Goal: Task Accomplishment & Management: Complete application form

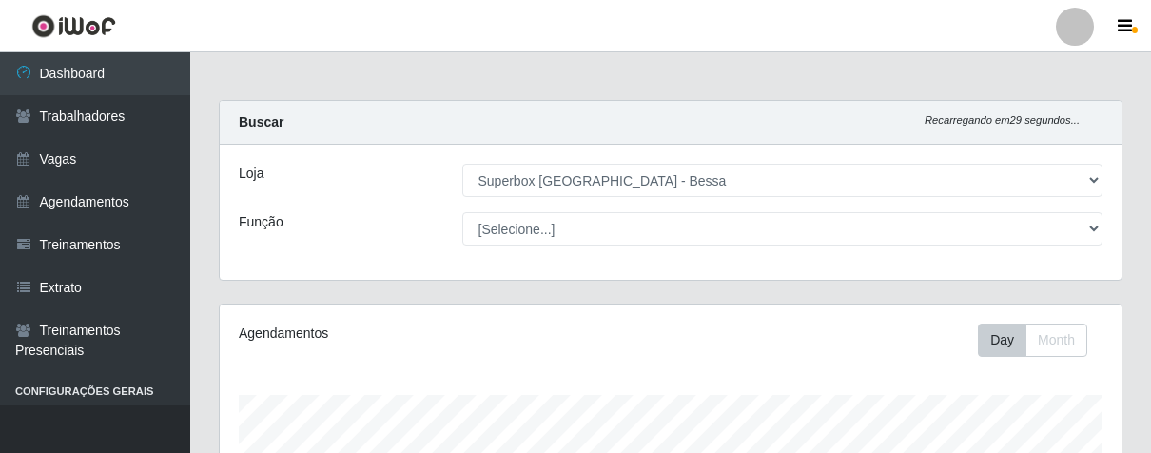
select select "206"
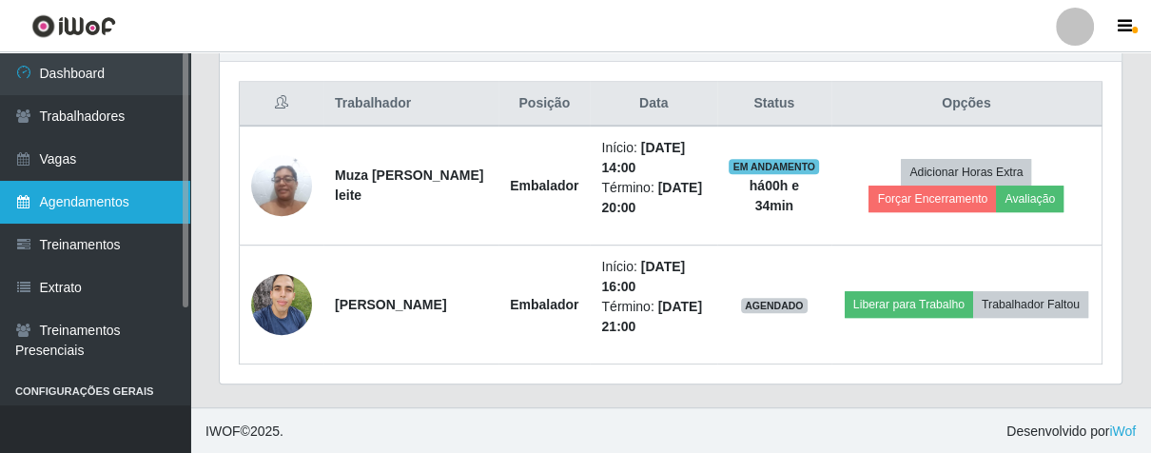
scroll to position [394, 901]
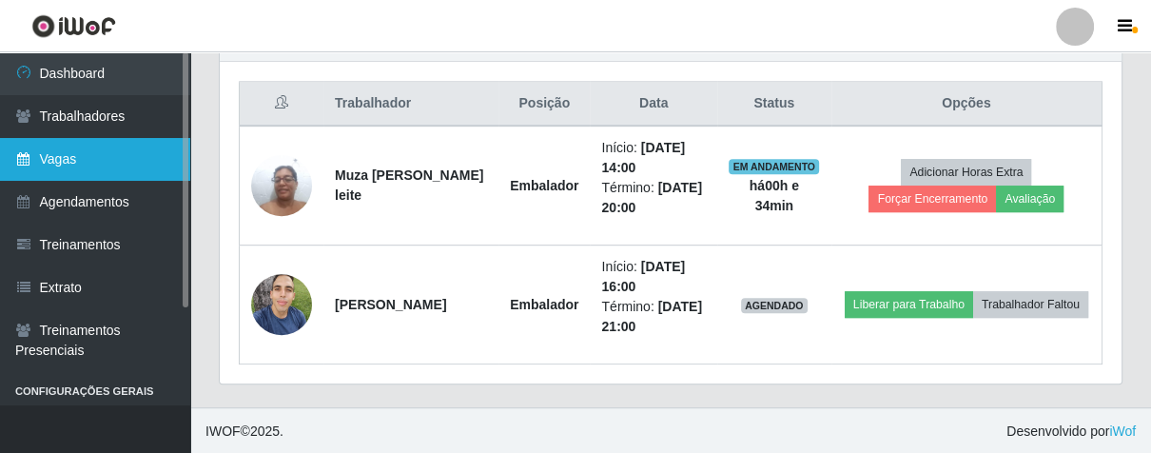
click at [128, 151] on link "Vagas" at bounding box center [95, 159] width 190 height 43
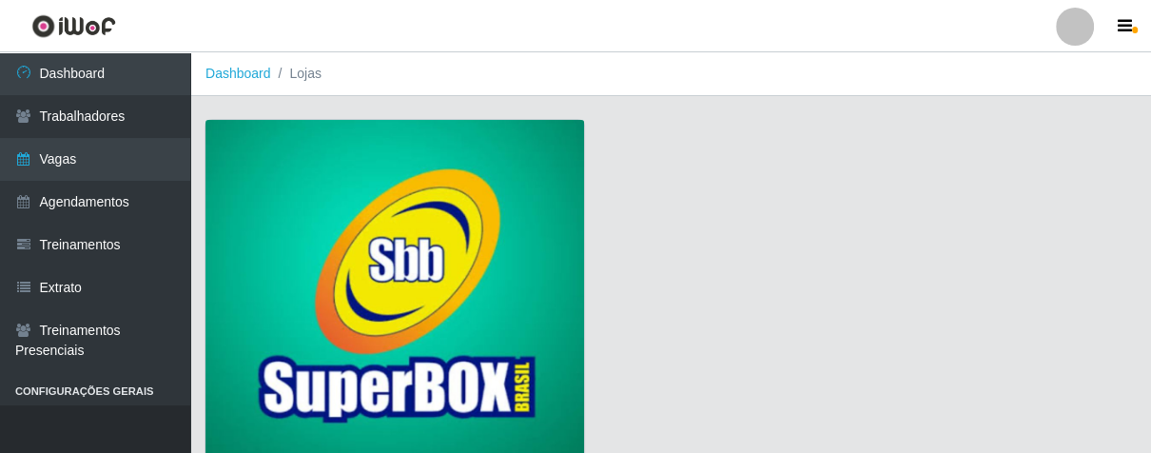
scroll to position [145, 0]
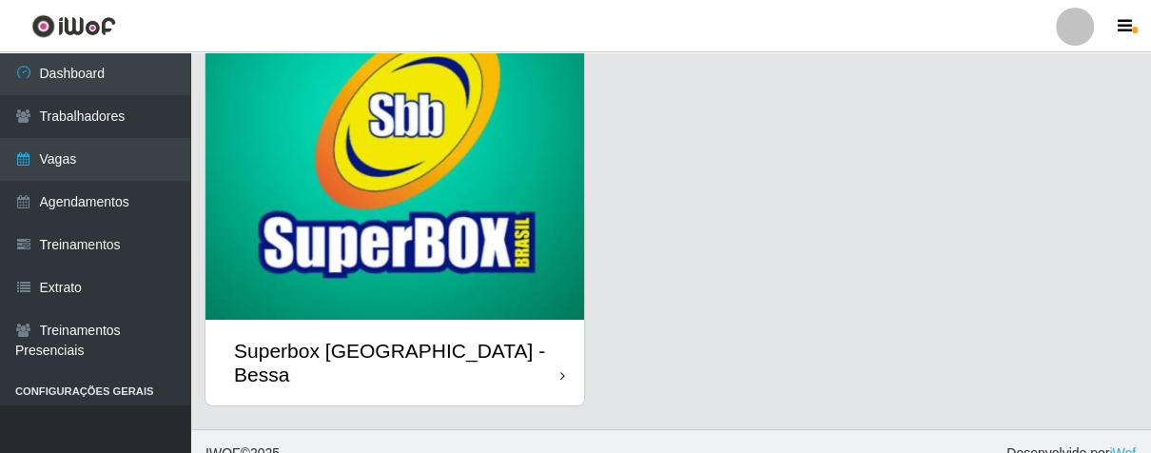
click at [541, 341] on div "Superbox [GEOGRAPHIC_DATA] - Bessa" at bounding box center [394, 363] width 379 height 86
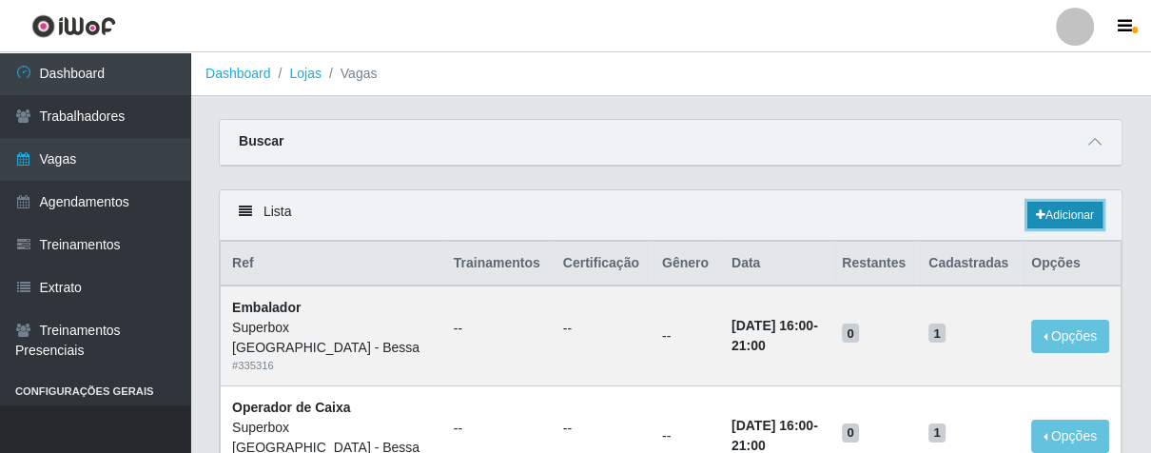
click at [1043, 211] on link "Adicionar" at bounding box center [1064, 215] width 75 height 27
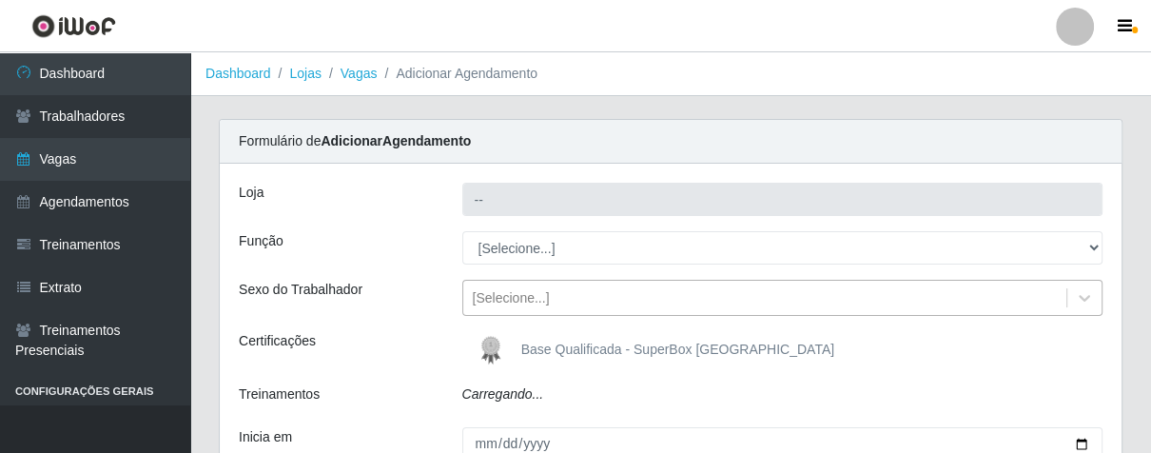
type input "Superbox [GEOGRAPHIC_DATA] - Bessa"
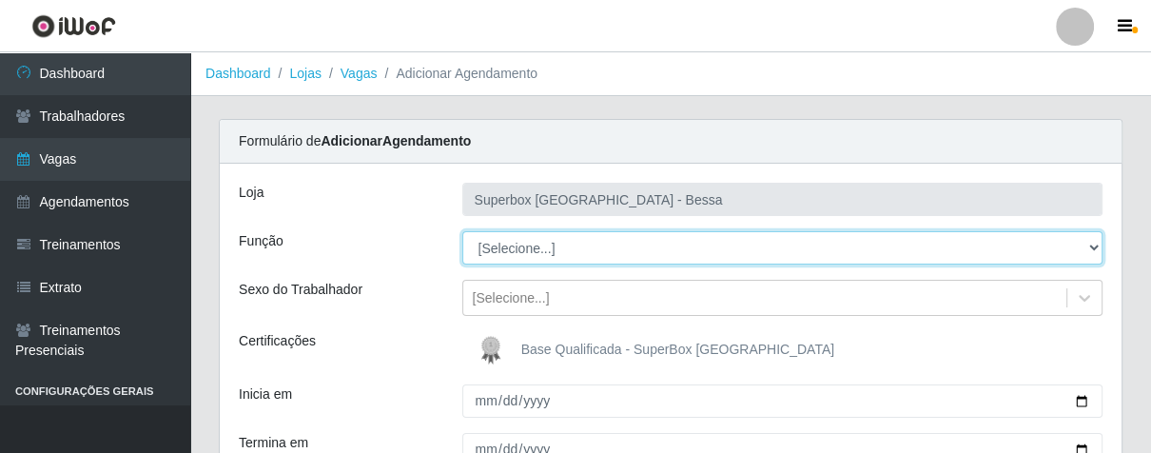
click at [582, 243] on select "[Selecione...] ASG ASG + ASG ++ Embalador Embalador + Embalador ++ Operador de …" at bounding box center [782, 247] width 641 height 33
select select "1"
click at [462, 231] on select "[Selecione...] ASG ASG + ASG ++ Embalador Embalador + Embalador ++ Operador de …" at bounding box center [782, 247] width 641 height 33
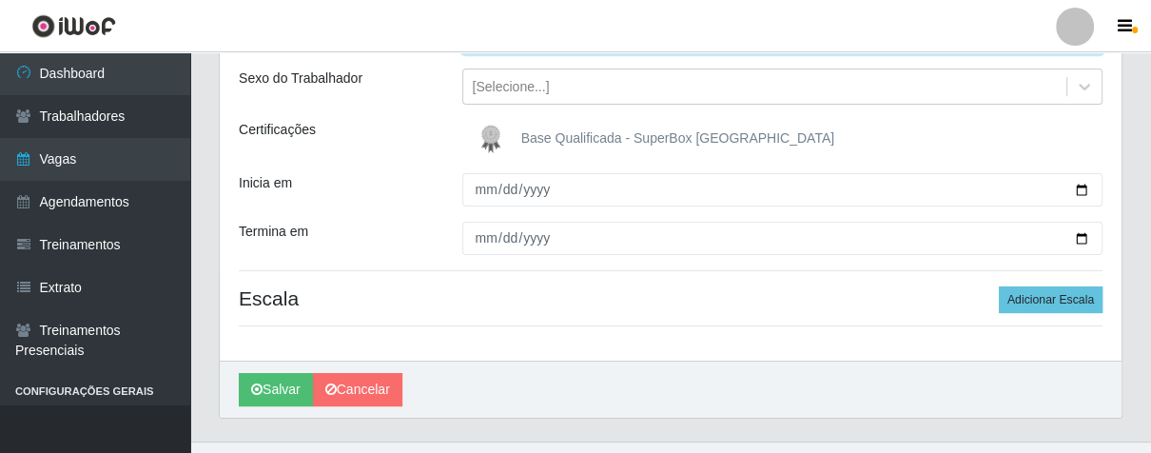
scroll to position [246, 0]
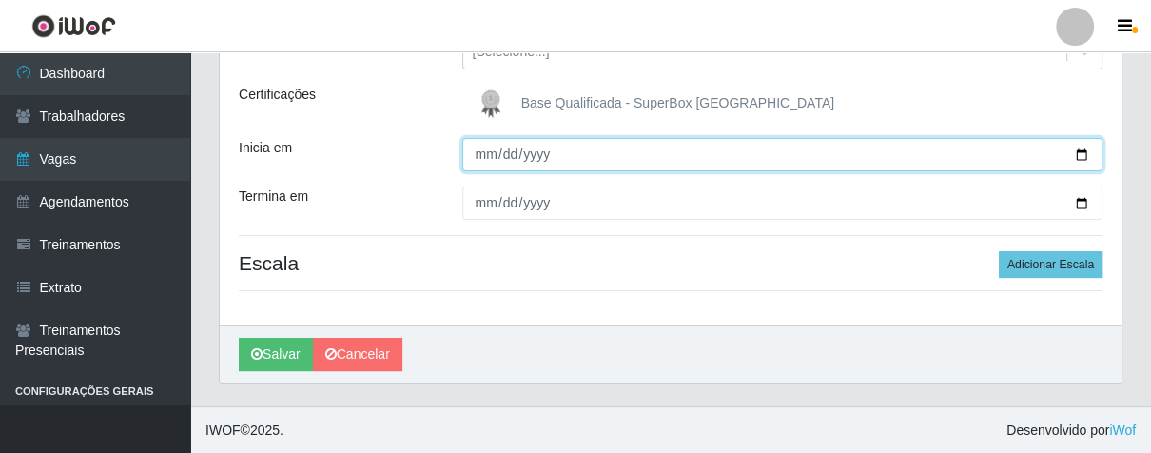
click at [485, 157] on input "Inicia em" at bounding box center [782, 154] width 641 height 33
type input "[DATE]"
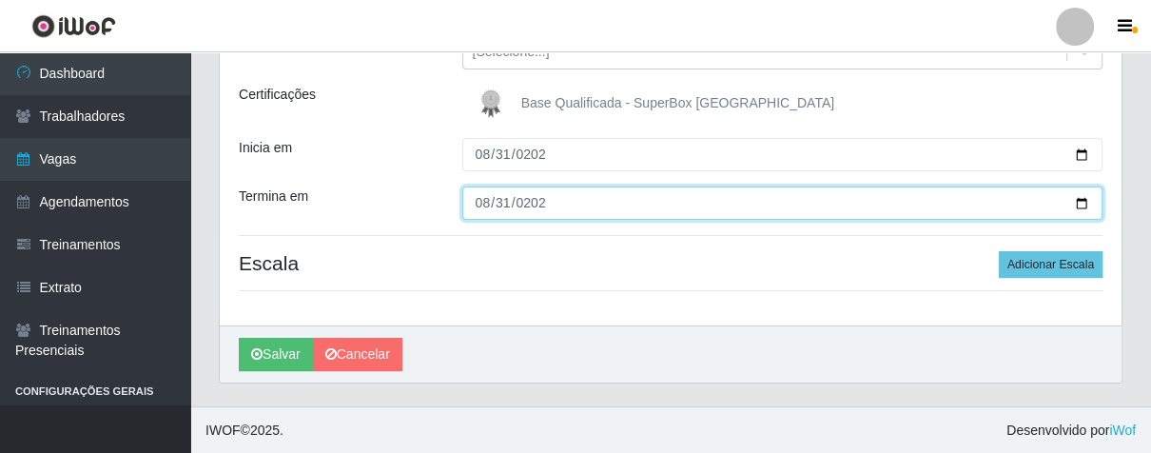
type input "[DATE]"
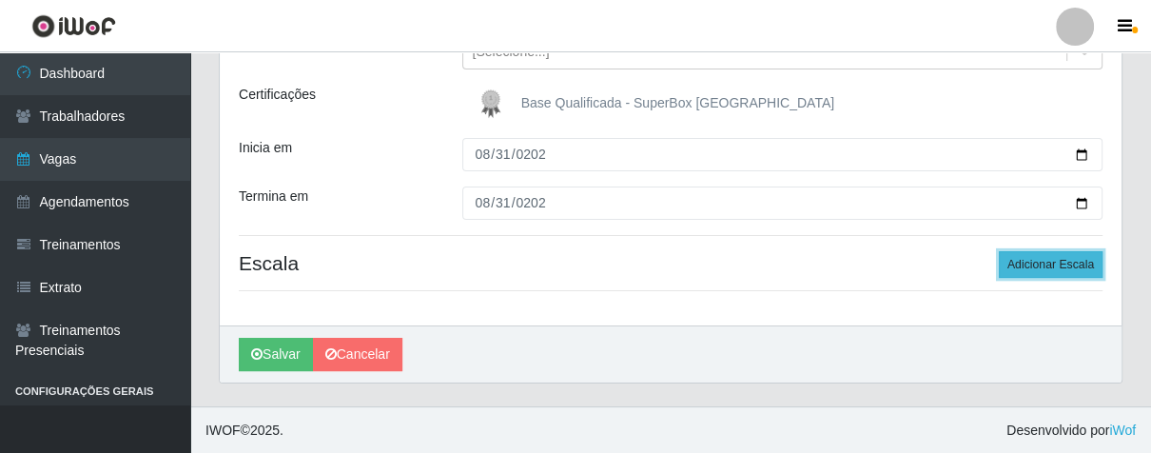
click at [1053, 264] on button "Adicionar Escala" at bounding box center [1051, 264] width 104 height 27
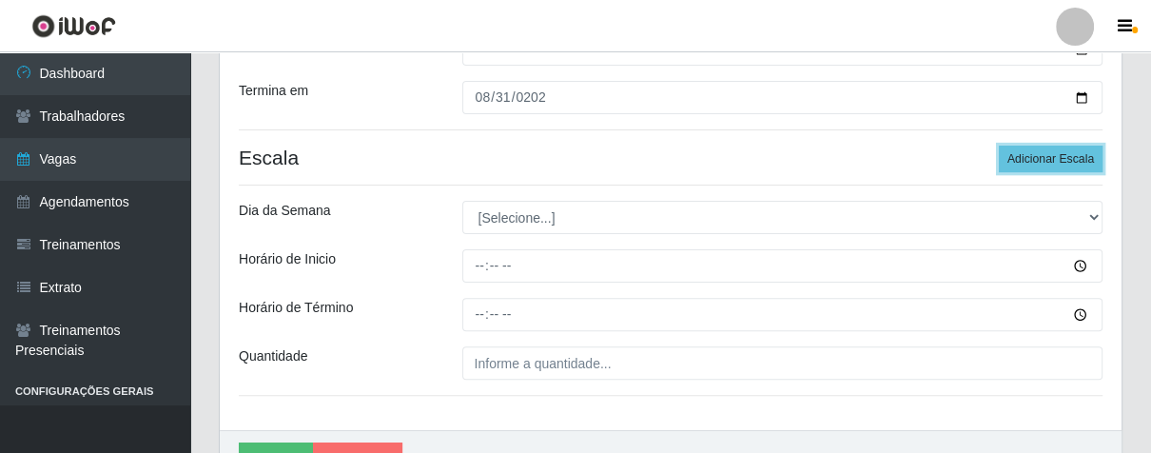
scroll to position [457, 0]
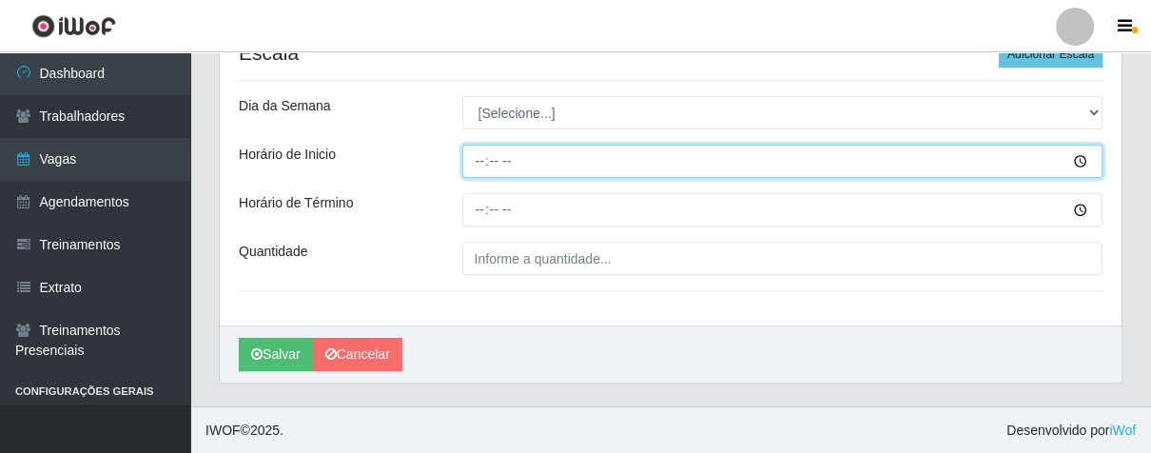
click at [475, 160] on input "Horário de Inicio" at bounding box center [782, 161] width 641 height 33
type input "07:00"
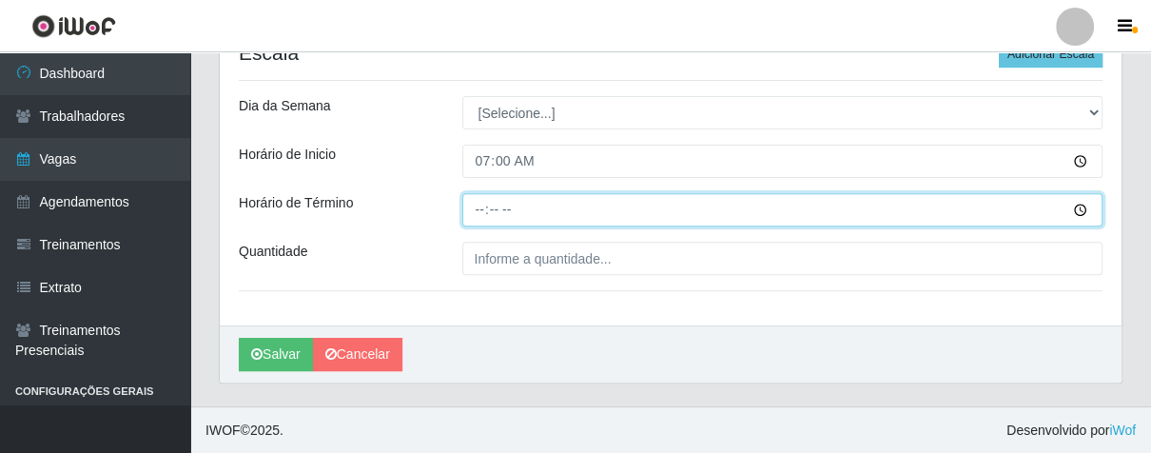
type input "13:00"
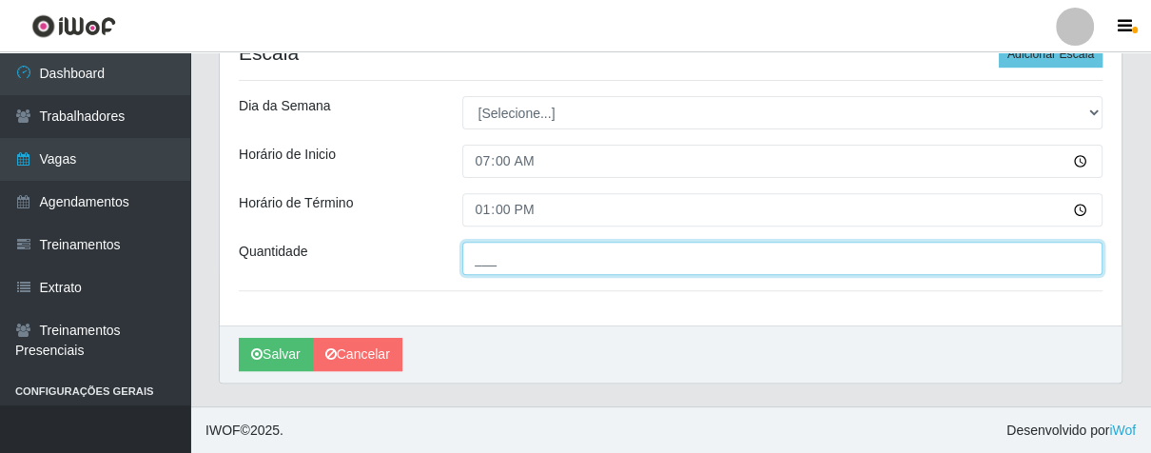
click at [506, 264] on input "___" at bounding box center [782, 258] width 641 height 33
type input "06_"
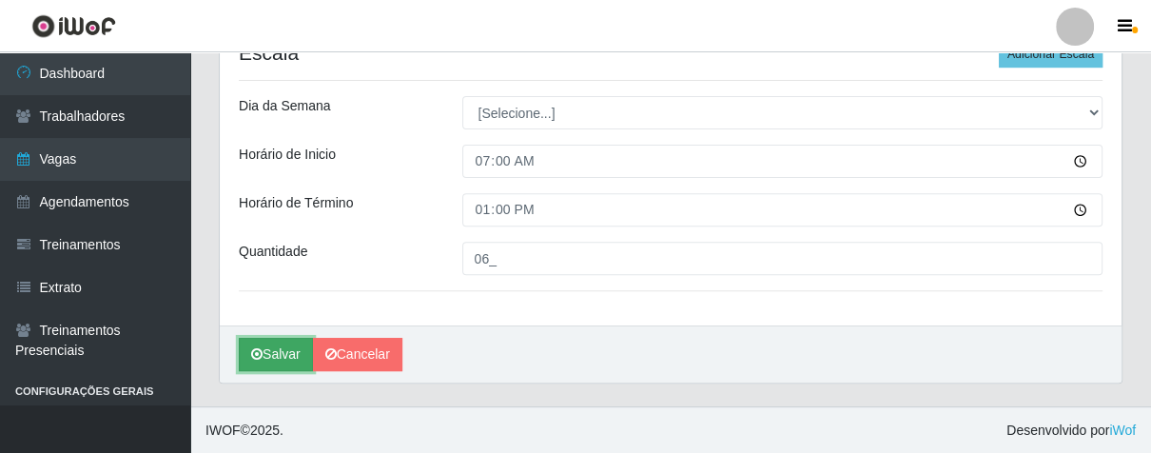
click at [274, 352] on button "Salvar" at bounding box center [276, 354] width 74 height 33
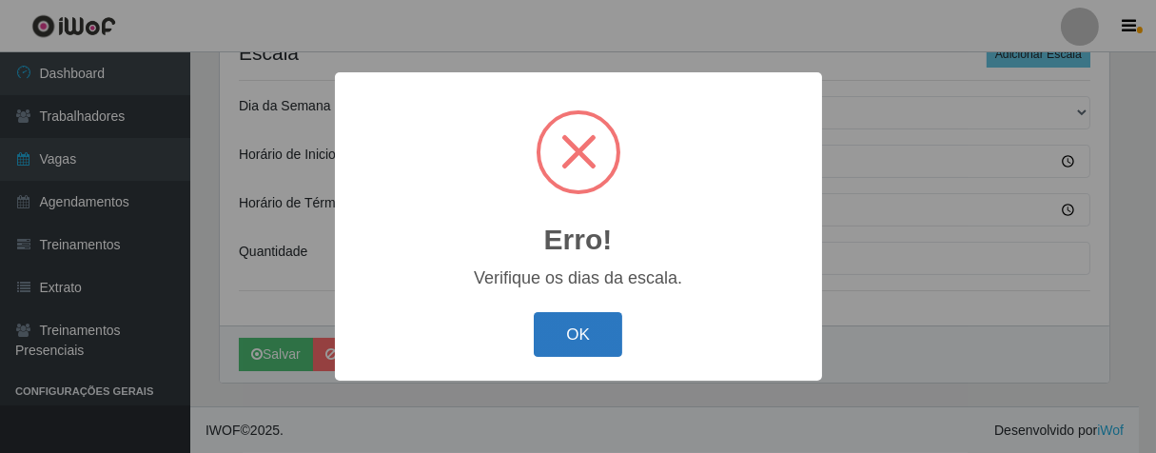
click at [567, 333] on button "OK" at bounding box center [578, 334] width 88 height 45
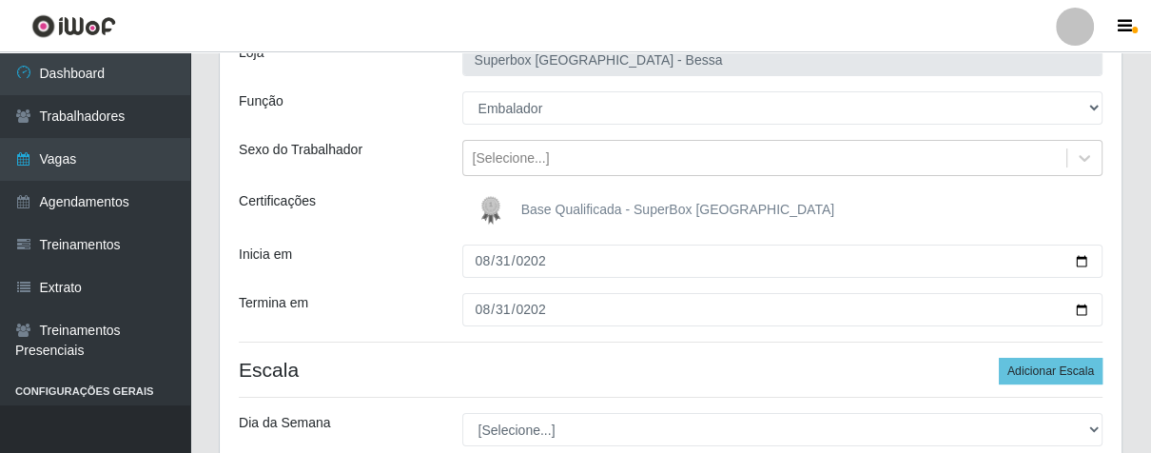
scroll to position [34, 0]
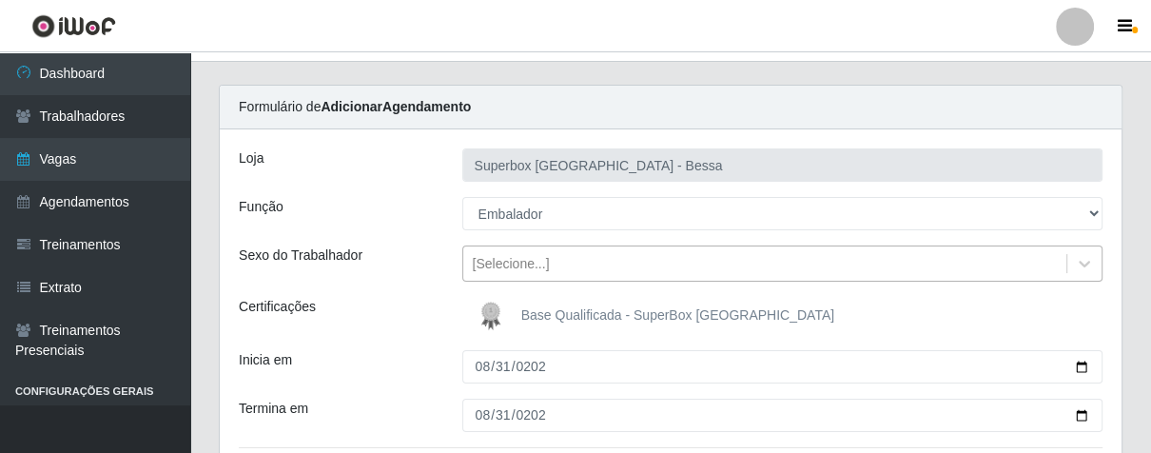
click at [616, 268] on div "[Selecione...]" at bounding box center [765, 263] width 604 height 31
click at [439, 289] on div "Loja Superbox [GEOGRAPHIC_DATA] - Bessa Função [Selecione...] ASG ASG + ASG ++ …" at bounding box center [671, 438] width 902 height 618
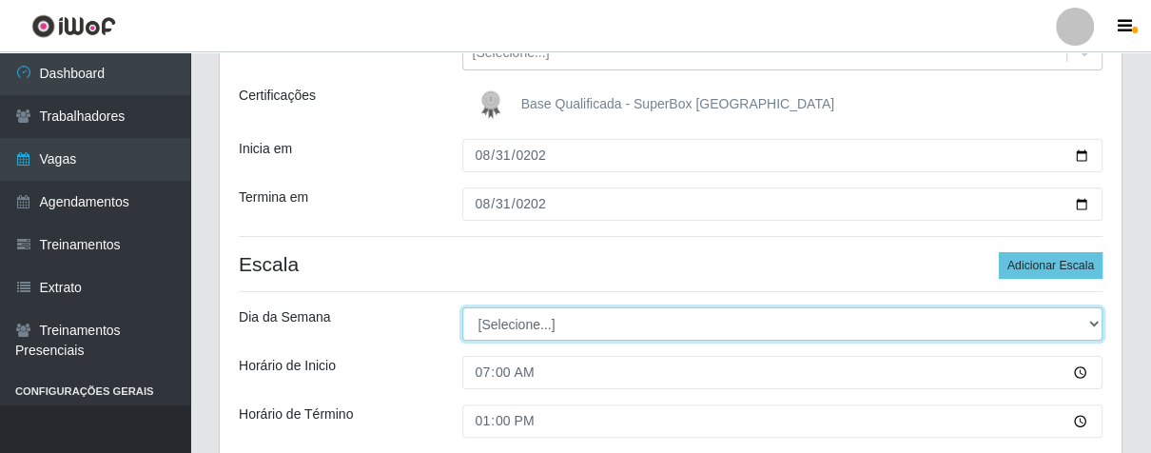
click at [548, 315] on select "[Selecione...] Segunda Terça Quarta Quinta Sexta Sábado Domingo" at bounding box center [782, 323] width 641 height 33
select select "0"
click at [462, 307] on select "[Selecione...] Segunda Terça Quarta Quinta Sexta Sábado Domingo" at bounding box center [782, 323] width 641 height 33
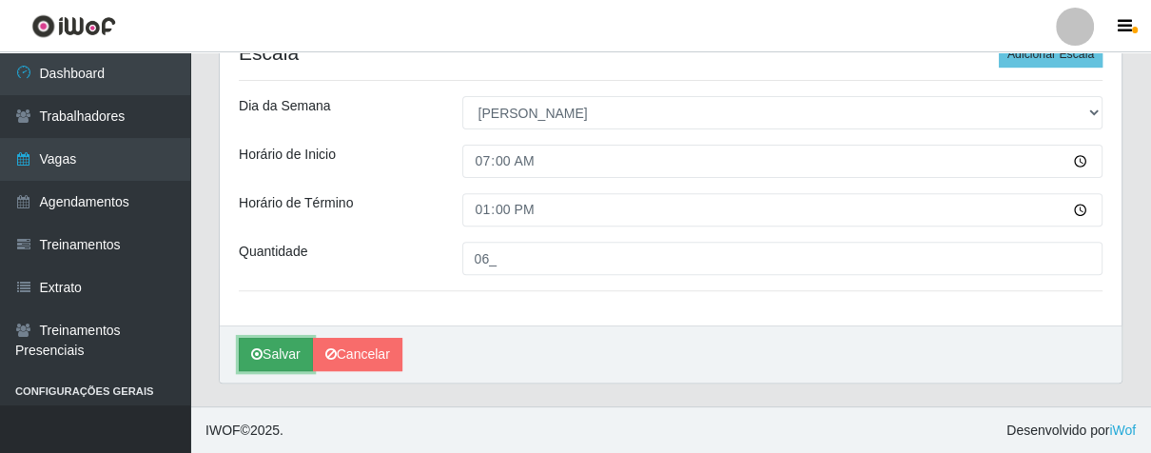
click at [299, 366] on button "Salvar" at bounding box center [276, 354] width 74 height 33
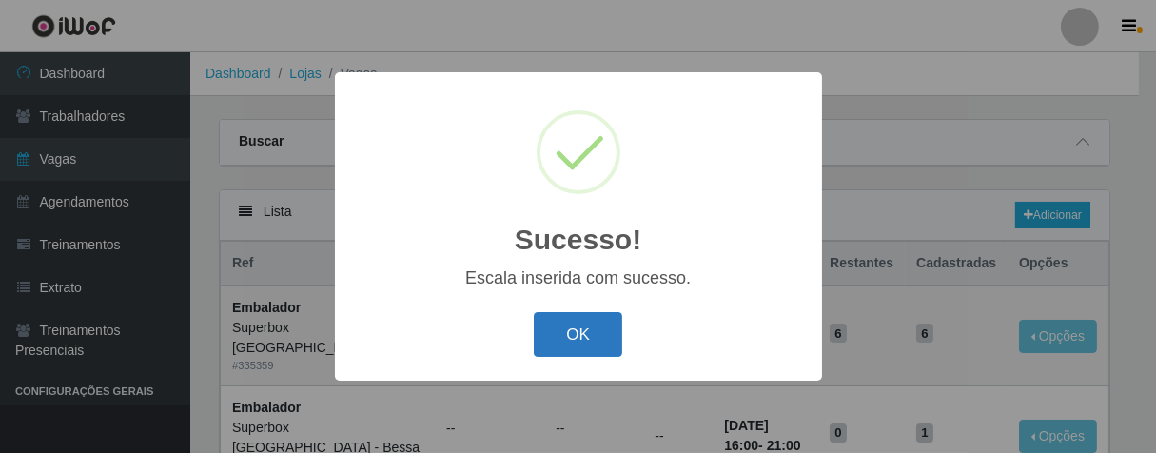
click at [594, 340] on button "OK" at bounding box center [578, 334] width 88 height 45
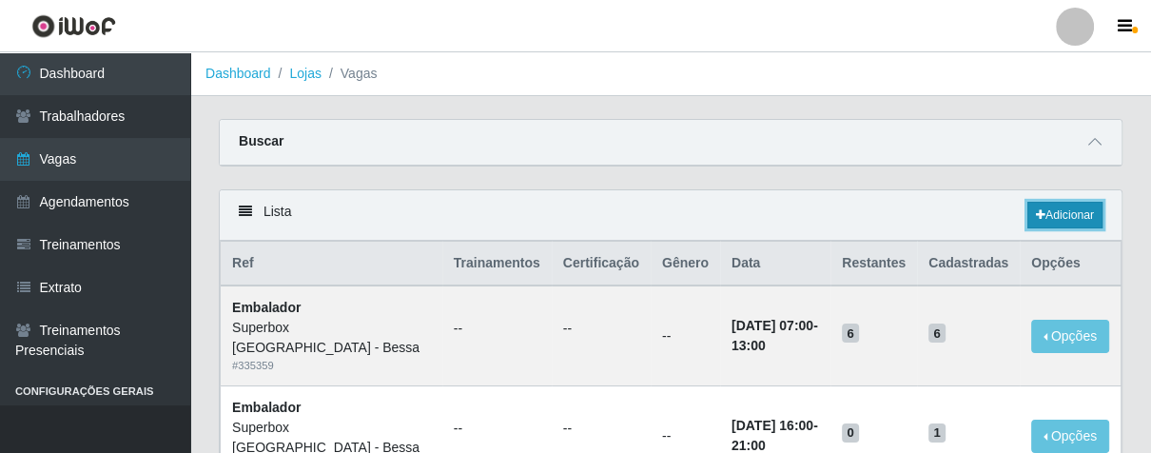
click at [1045, 208] on link "Adicionar" at bounding box center [1064, 215] width 75 height 27
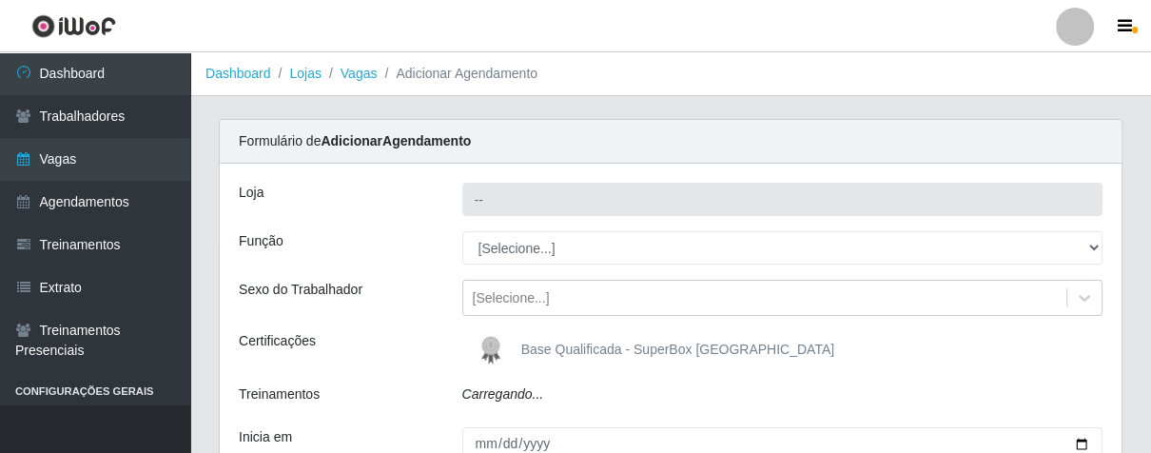
type input "Superbox [GEOGRAPHIC_DATA] - Bessa"
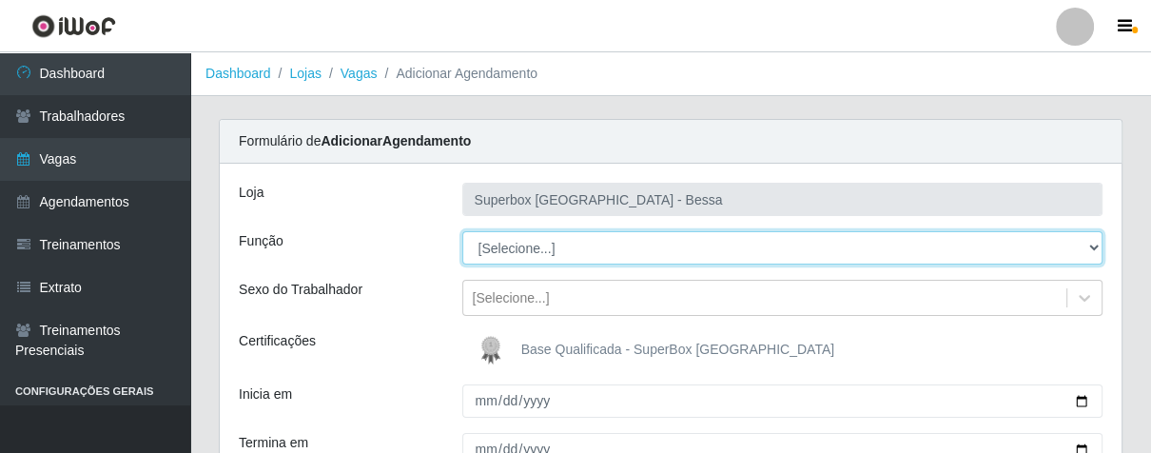
click at [565, 253] on select "[Selecione...] ASG ASG + ASG ++ Embalador Embalador + Embalador ++ Operador de …" at bounding box center [782, 247] width 641 height 33
select select "22"
click at [462, 231] on select "[Selecione...] ASG ASG + ASG ++ Embalador Embalador + Embalador ++ Operador de …" at bounding box center [782, 247] width 641 height 33
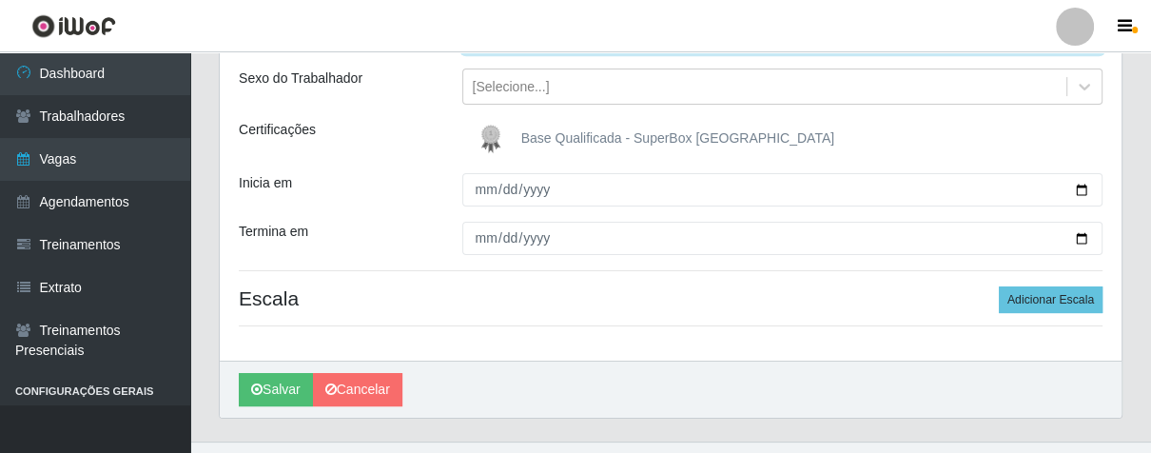
scroll to position [246, 0]
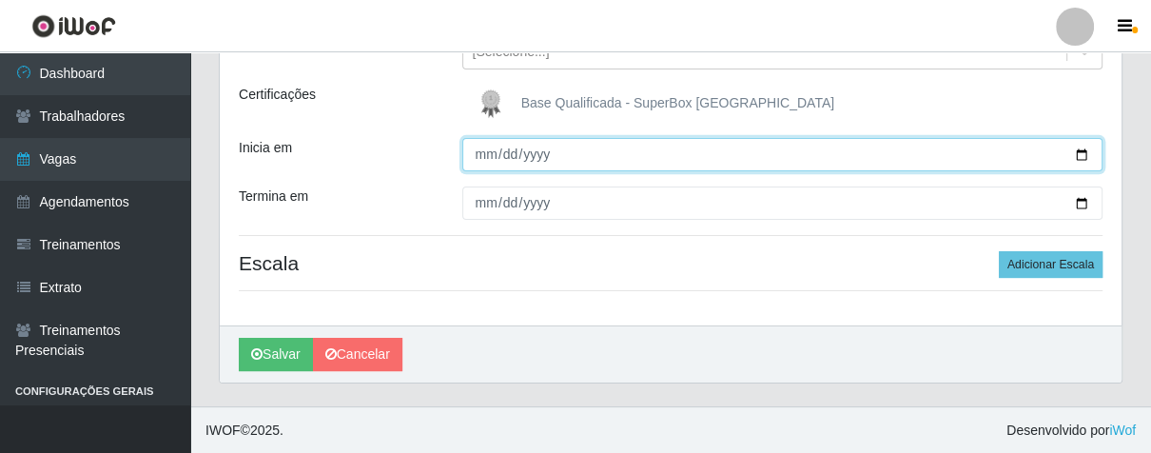
click at [481, 158] on input "Inicia em" at bounding box center [782, 154] width 641 height 33
type input "[DATE]"
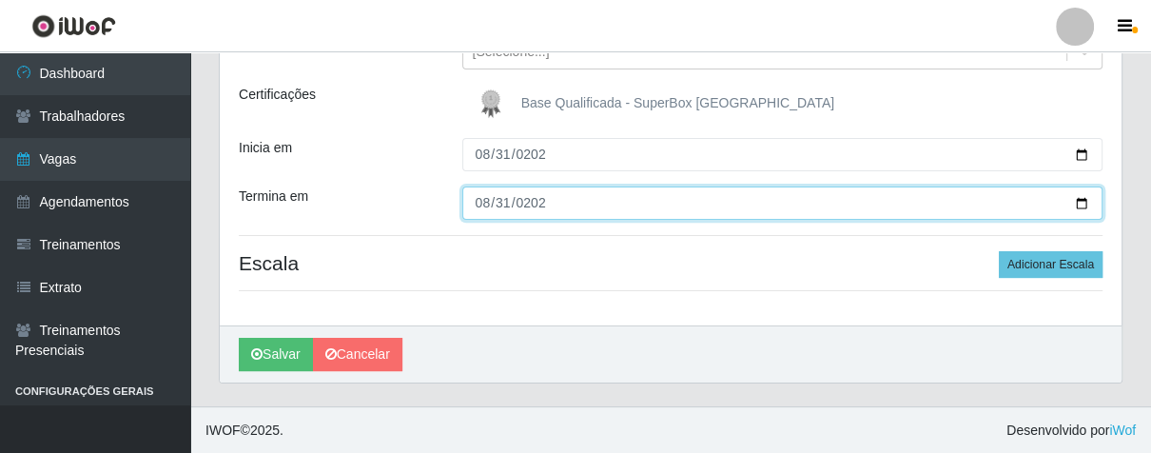
type input "[DATE]"
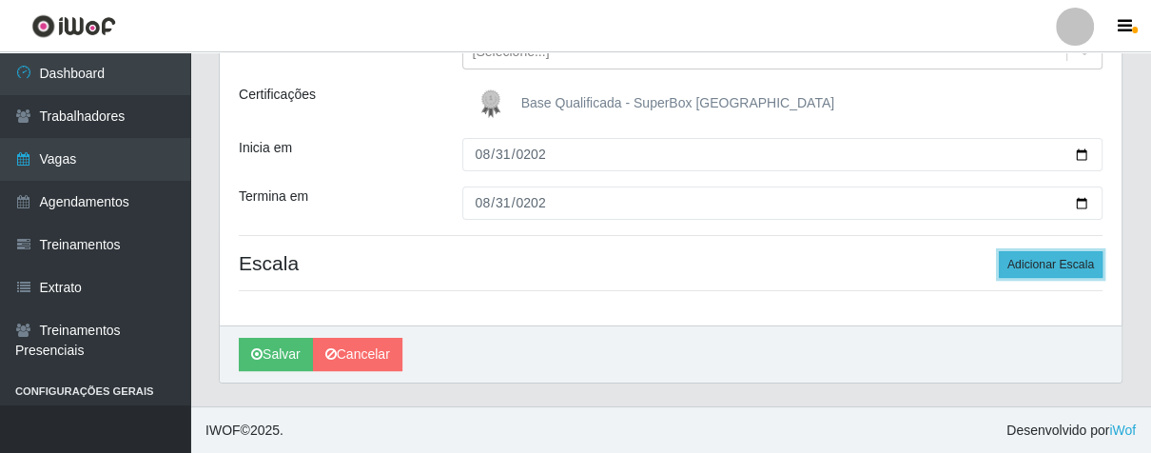
click at [1013, 259] on button "Adicionar Escala" at bounding box center [1051, 264] width 104 height 27
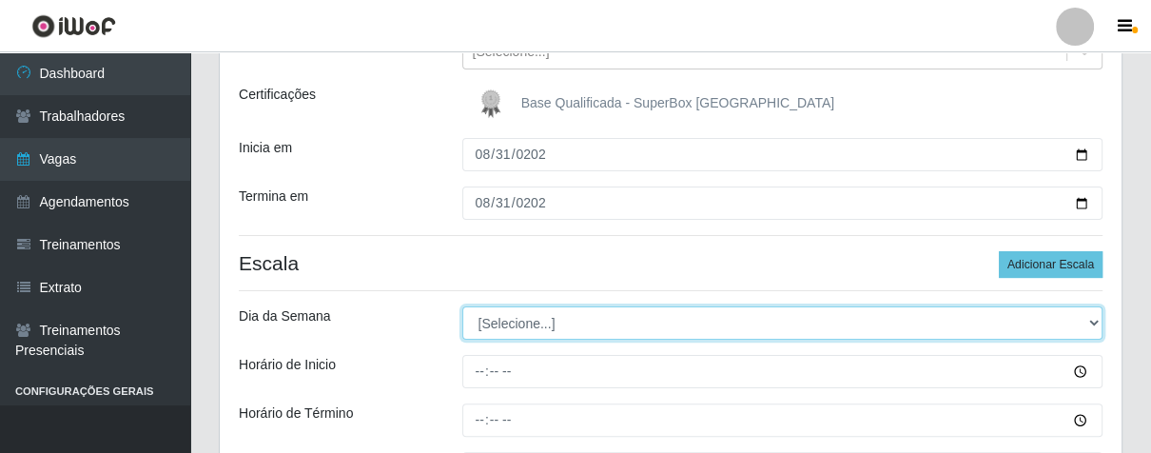
click at [520, 320] on select "[Selecione...] Segunda Terça Quarta Quinta Sexta Sábado Domingo" at bounding box center [782, 322] width 641 height 33
select select "0"
click at [462, 306] on select "[Selecione...] Segunda Terça Quarta Quinta Sexta Sábado Domingo" at bounding box center [782, 322] width 641 height 33
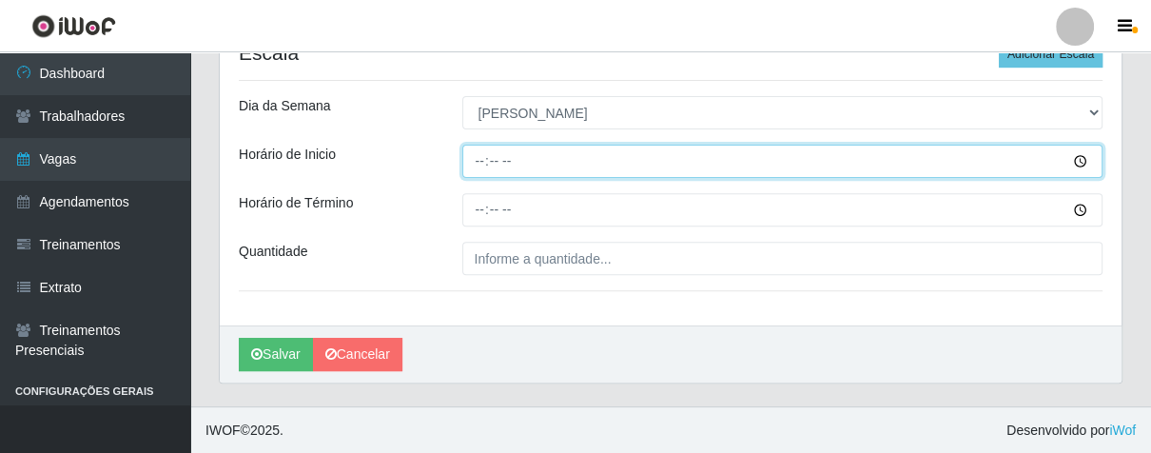
click at [477, 160] on input "Horário de Inicio" at bounding box center [782, 161] width 641 height 33
type input "07:00"
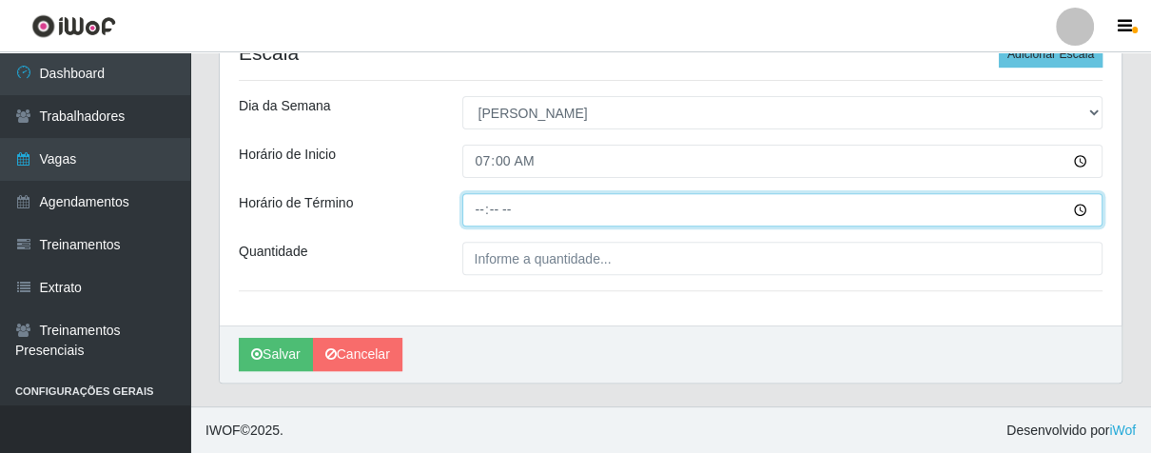
type input "13:00"
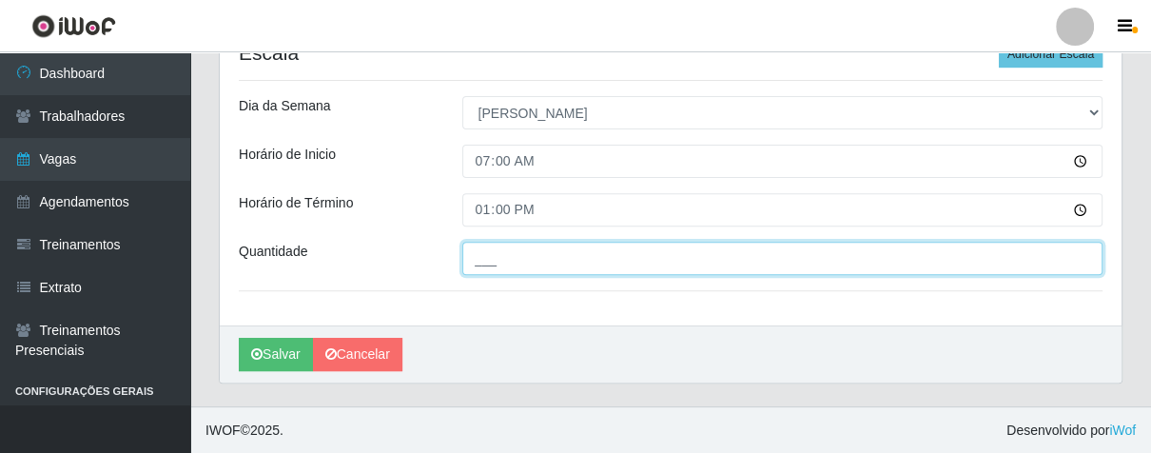
click at [497, 246] on input "___" at bounding box center [782, 258] width 641 height 33
type input "03_"
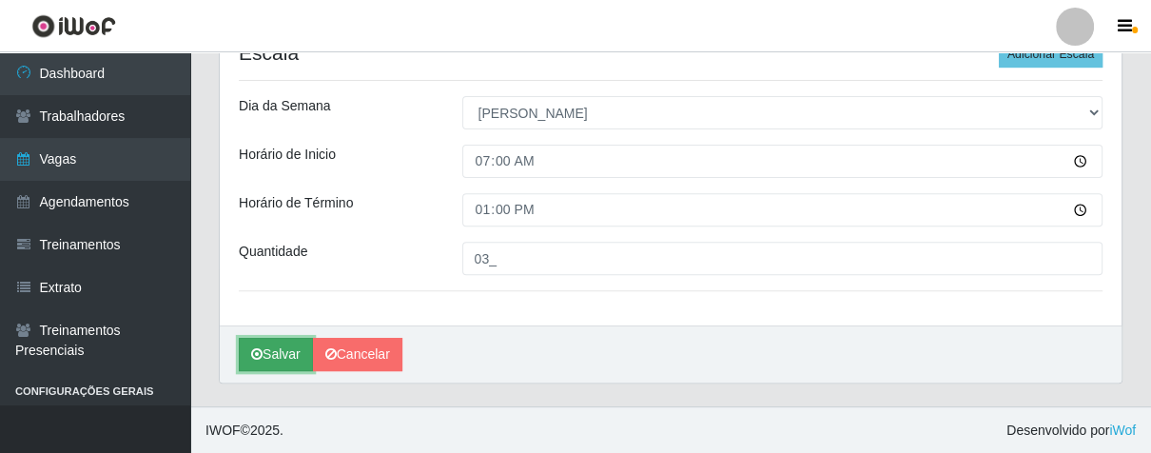
click at [286, 347] on button "Salvar" at bounding box center [276, 354] width 74 height 33
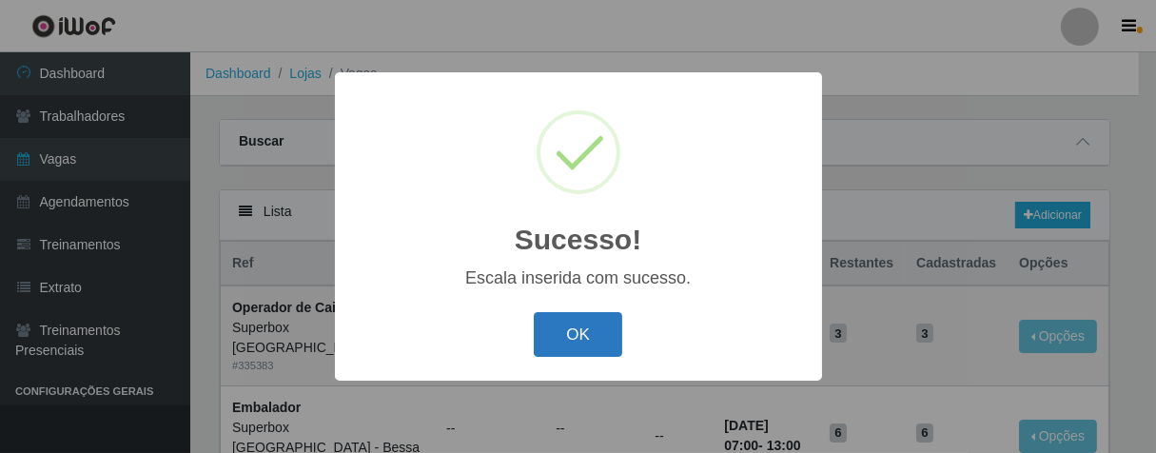
click at [589, 338] on button "OK" at bounding box center [578, 334] width 88 height 45
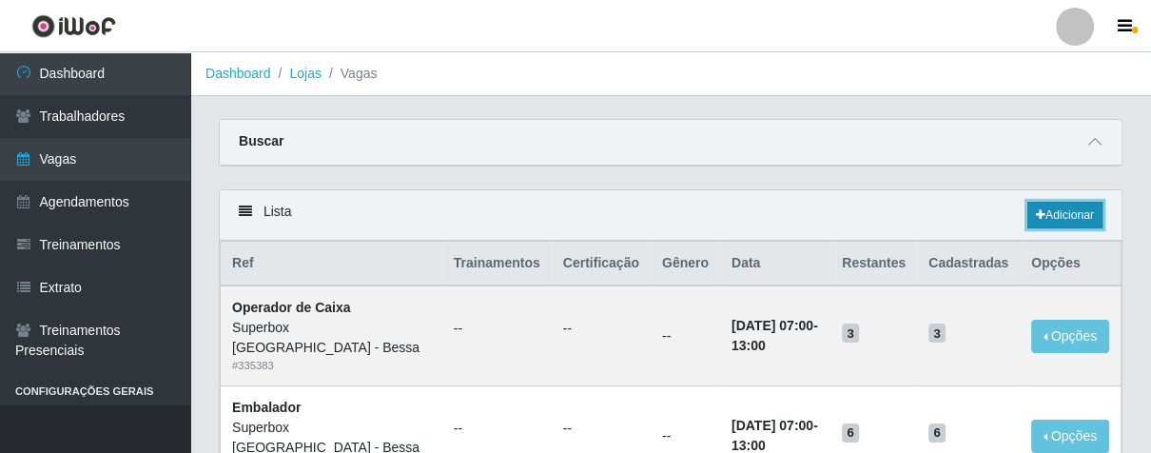
click at [1041, 205] on link "Adicionar" at bounding box center [1064, 215] width 75 height 27
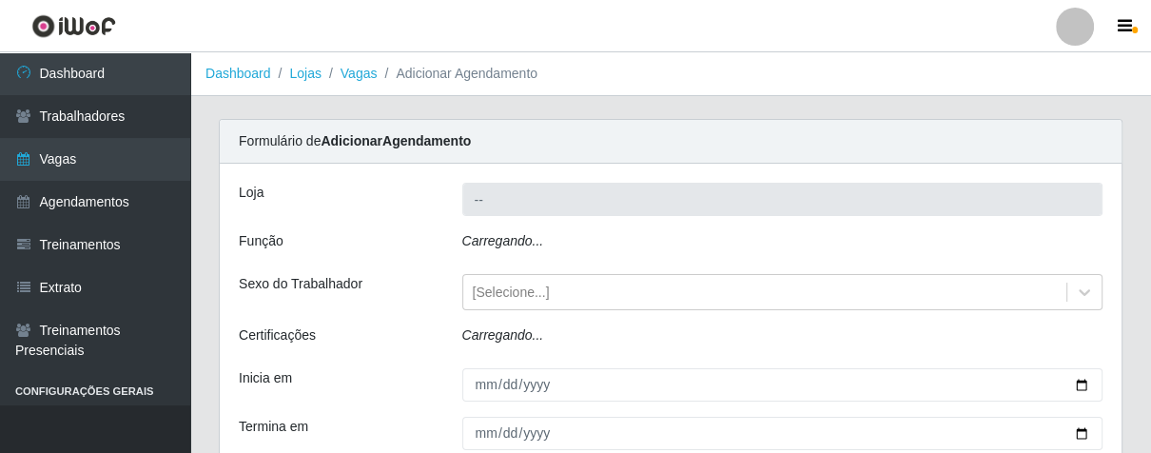
type input "Superbox [GEOGRAPHIC_DATA] - Bessa"
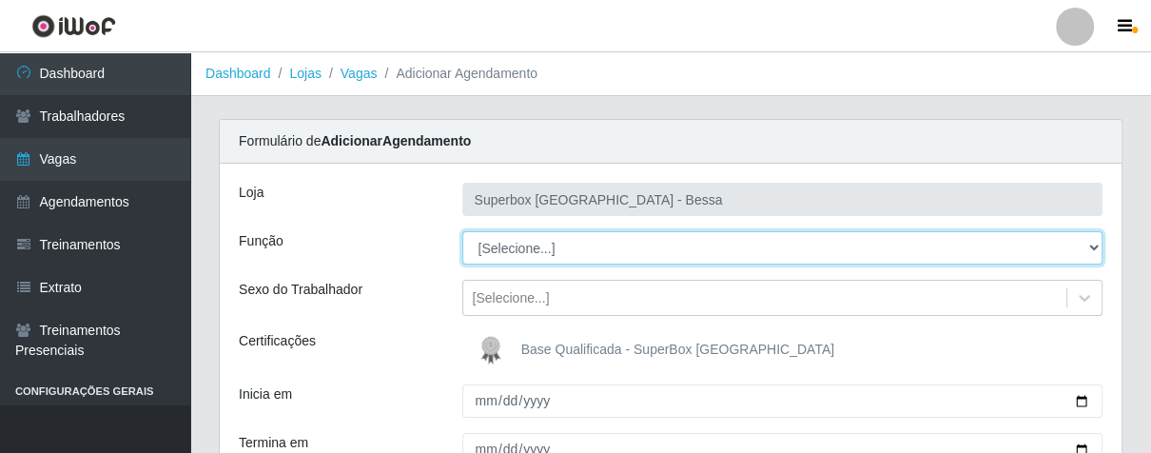
click at [649, 247] on select "[Selecione...] ASG ASG + ASG ++ Embalador Embalador + Embalador ++ Operador de …" at bounding box center [782, 247] width 641 height 33
select select "1"
click at [462, 231] on select "[Selecione...] ASG ASG + ASG ++ Embalador Embalador + Embalador ++ Operador de …" at bounding box center [782, 247] width 641 height 33
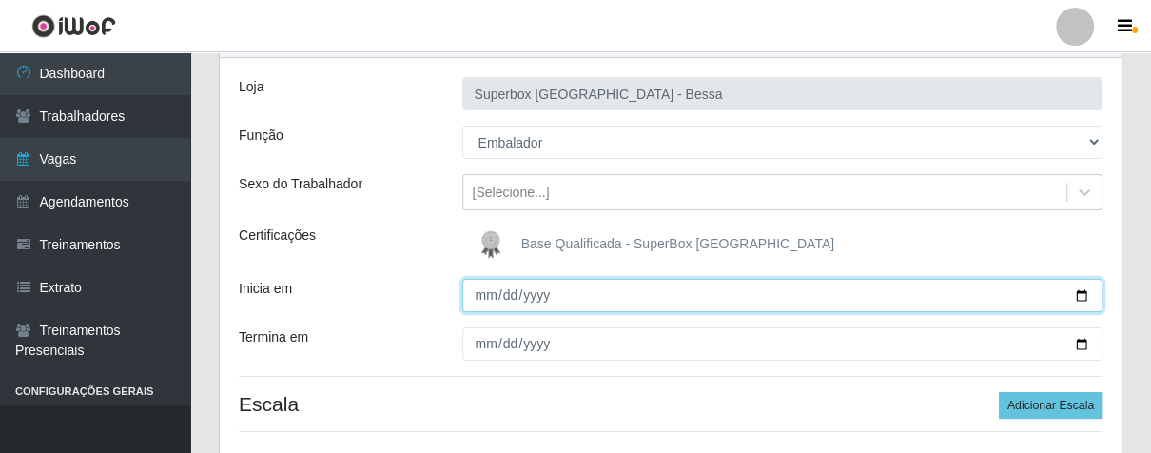
click at [480, 300] on input "Inicia em" at bounding box center [782, 295] width 641 height 33
type input "[DATE]"
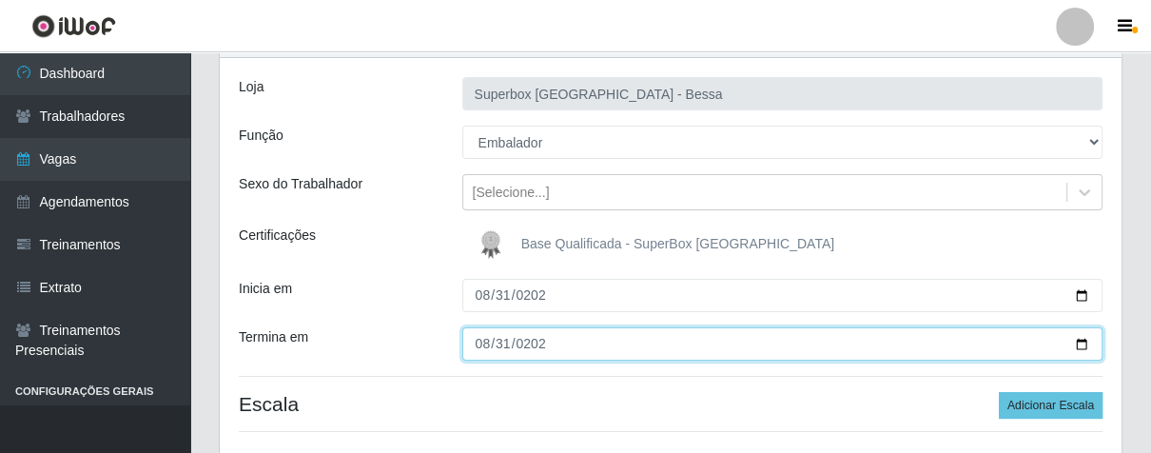
type input "[DATE]"
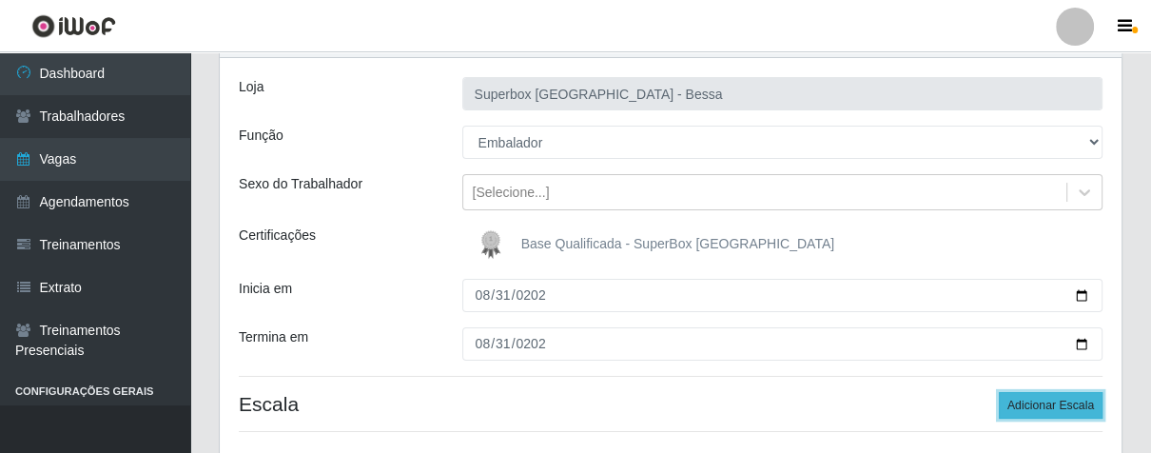
click at [1013, 404] on button "Adicionar Escala" at bounding box center [1051, 405] width 104 height 27
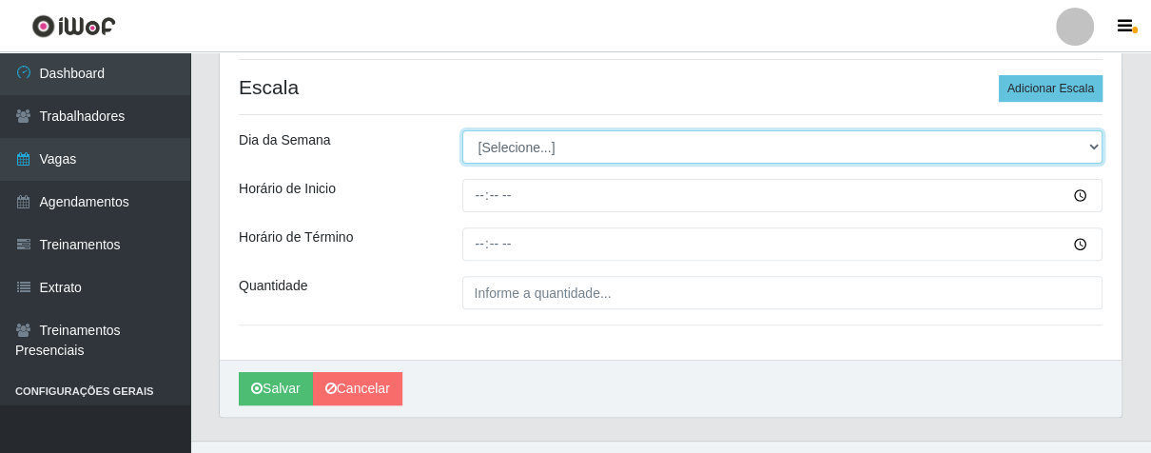
click at [523, 144] on select "[Selecione...] Segunda Terça Quarta Quinta Sexta Sábado Domingo" at bounding box center [782, 146] width 641 height 33
select select "0"
click at [462, 130] on select "[Selecione...] Segunda Terça Quarta Quinta Sexta Sábado Domingo" at bounding box center [782, 146] width 641 height 33
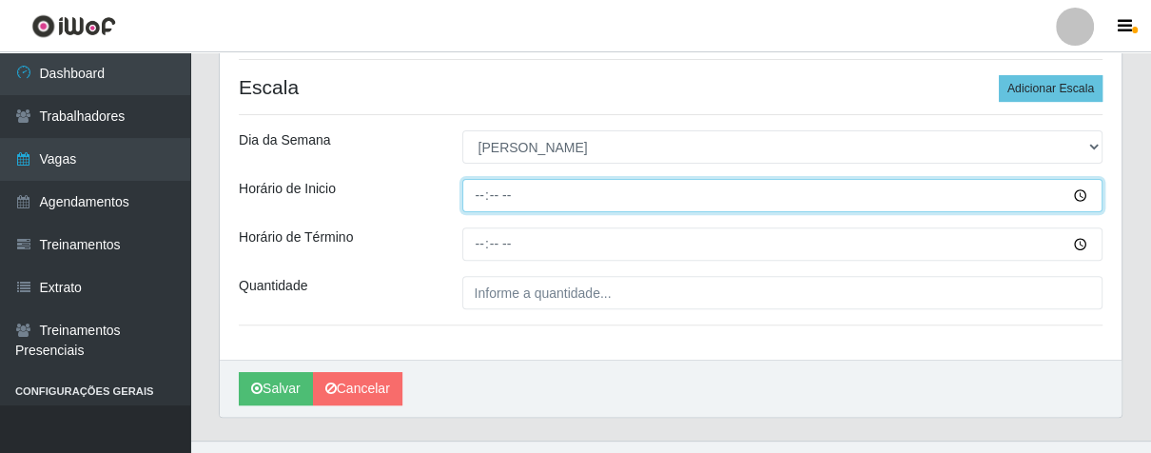
click at [485, 194] on input "Horário de Inicio" at bounding box center [782, 195] width 641 height 33
type input "13:00"
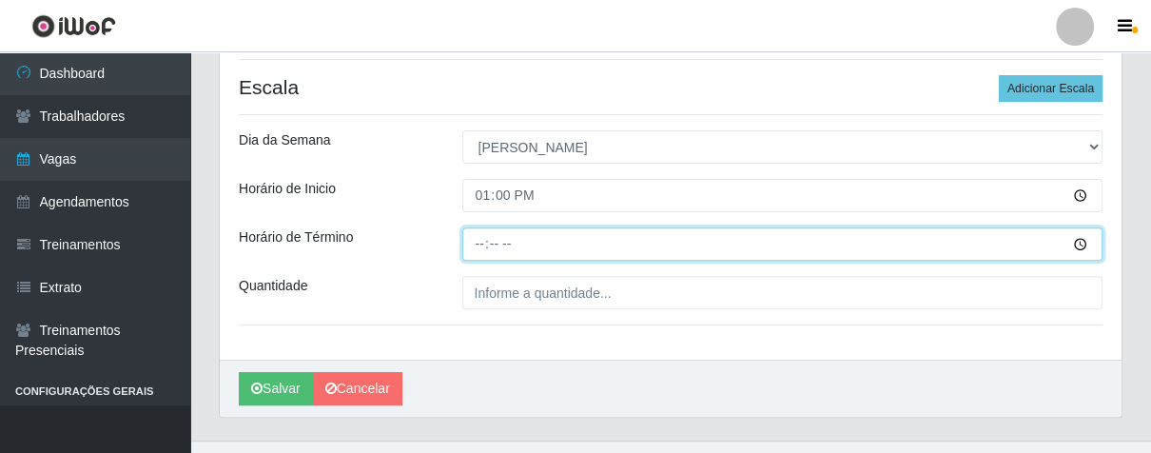
type input "19:00"
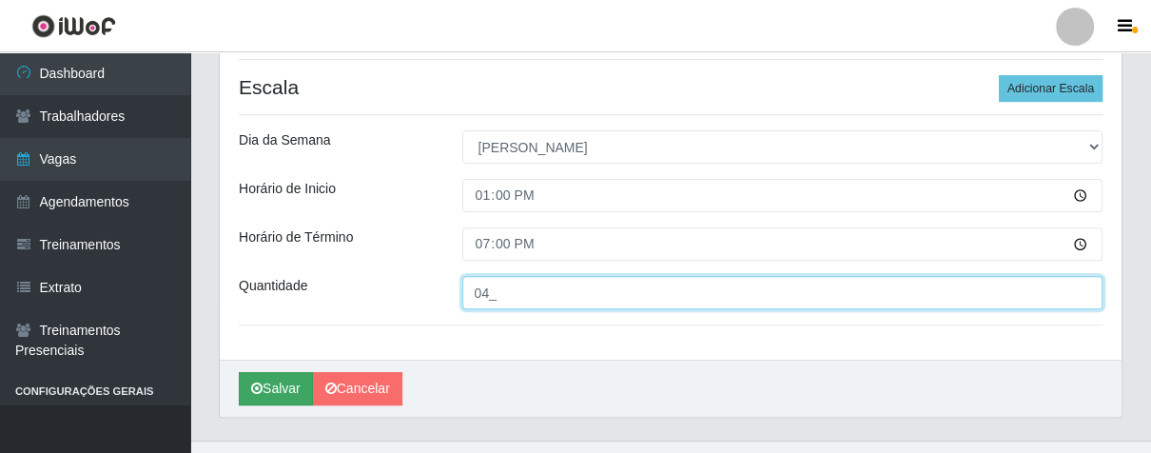
type input "04_"
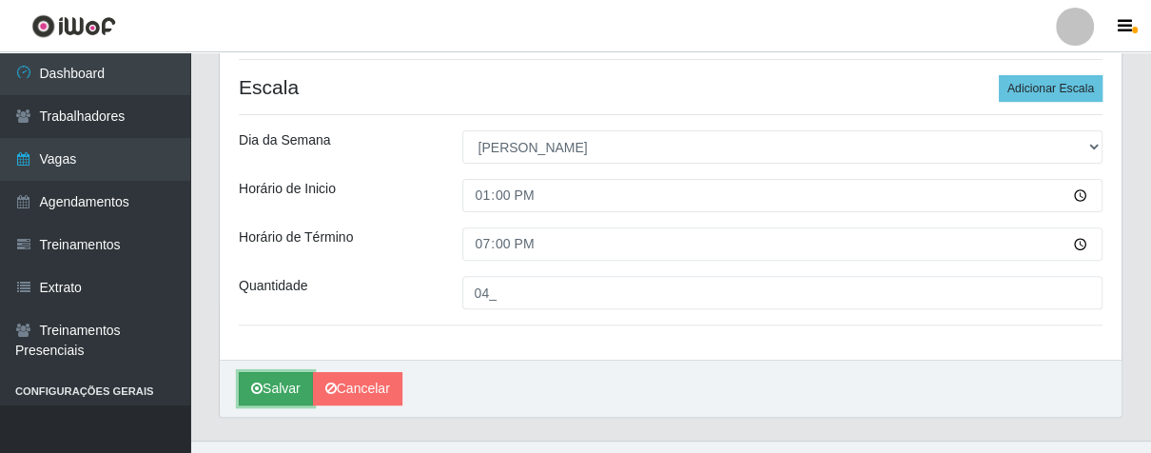
click at [282, 386] on button "Salvar" at bounding box center [276, 388] width 74 height 33
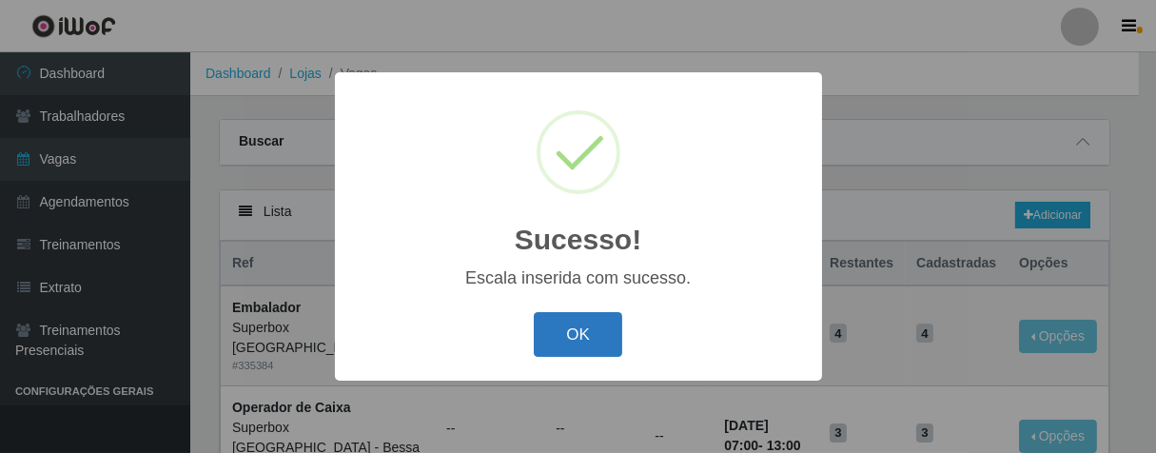
click at [593, 331] on button "OK" at bounding box center [578, 334] width 88 height 45
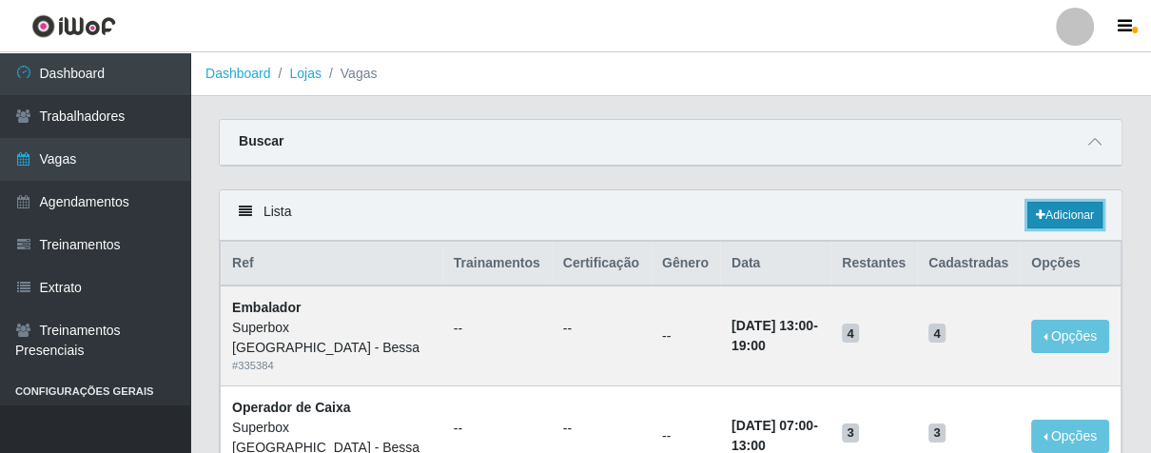
click at [1060, 208] on link "Adicionar" at bounding box center [1064, 215] width 75 height 27
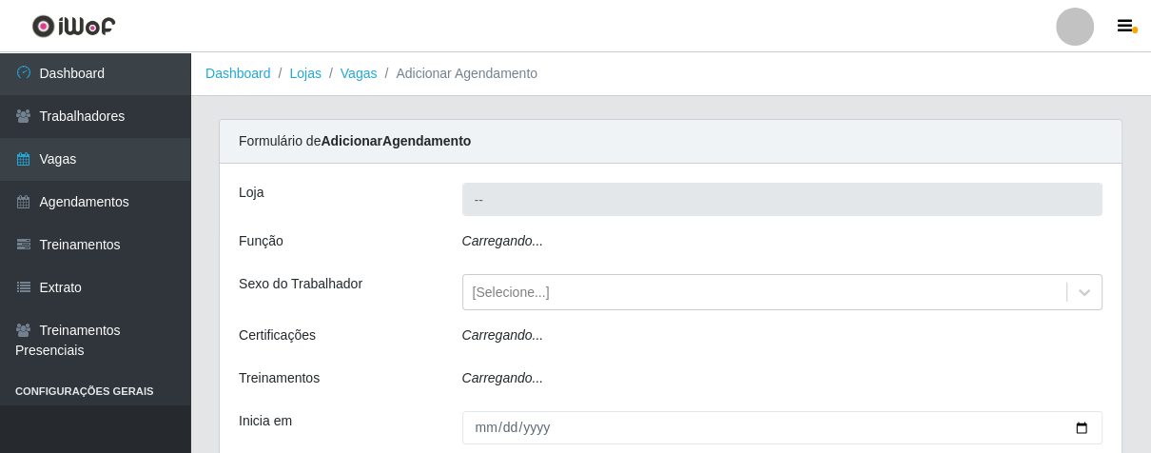
type input "Superbox [GEOGRAPHIC_DATA] - Bessa"
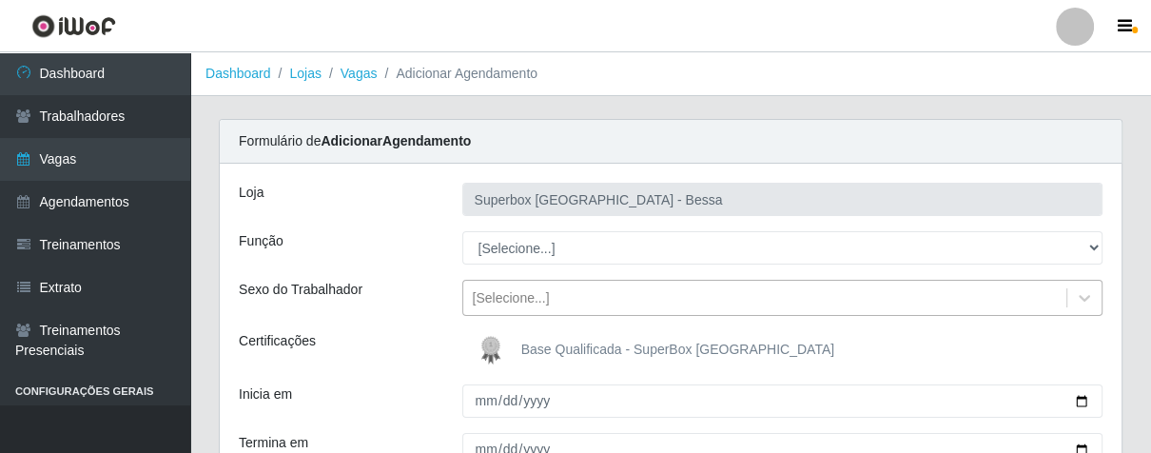
click at [598, 287] on div "[Selecione...]" at bounding box center [765, 298] width 604 height 31
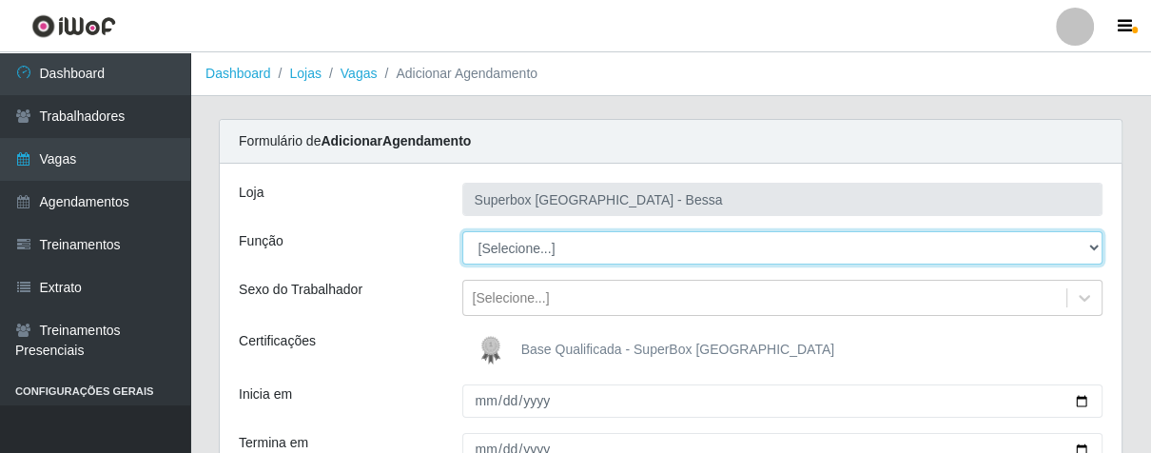
drag, startPoint x: 609, startPoint y: 244, endPoint x: 594, endPoint y: 243, distance: 15.3
click at [609, 244] on select "[Selecione...] ASG ASG + ASG ++ Embalador Embalador + Embalador ++ Operador de …" at bounding box center [782, 247] width 641 height 33
drag, startPoint x: 594, startPoint y: 243, endPoint x: 756, endPoint y: 255, distance: 163.1
click at [594, 243] on select "[Selecione...] ASG ASG + ASG ++ Embalador Embalador + Embalador ++ Operador de …" at bounding box center [782, 247] width 641 height 33
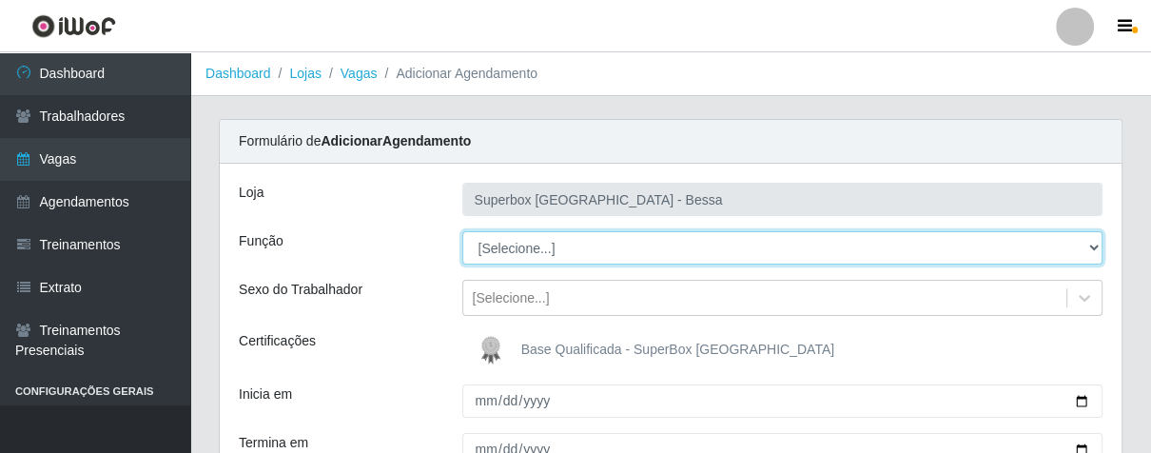
select select "22"
click at [462, 231] on select "[Selecione...] ASG ASG + ASG ++ Embalador Embalador + Embalador ++ Operador de …" at bounding box center [782, 247] width 641 height 33
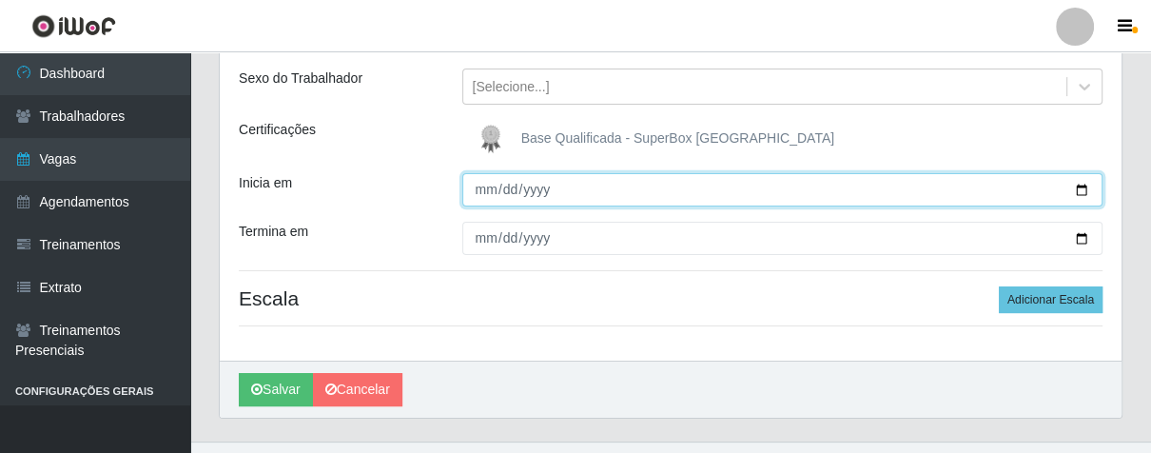
click at [480, 199] on input "Inicia em" at bounding box center [782, 189] width 641 height 33
type input "[DATE]"
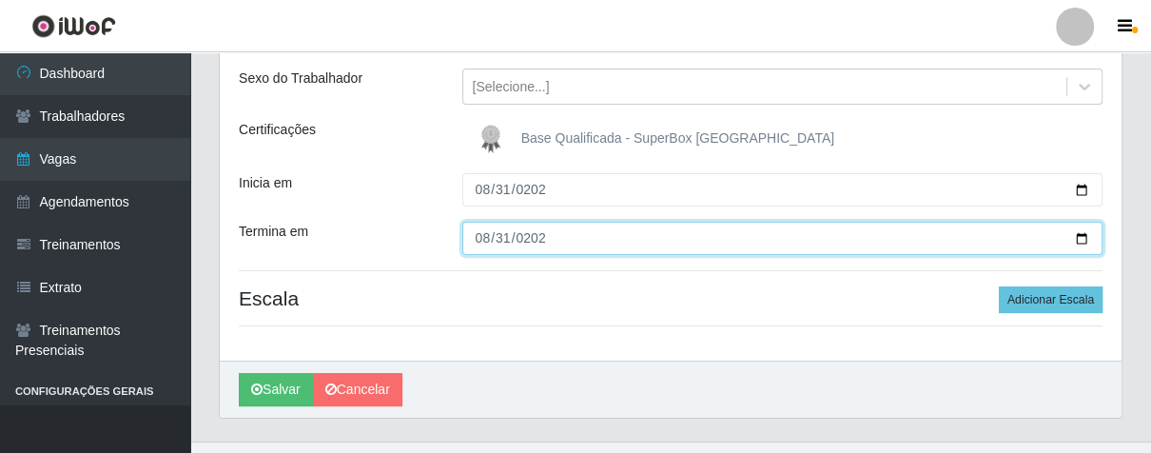
type input "[DATE]"
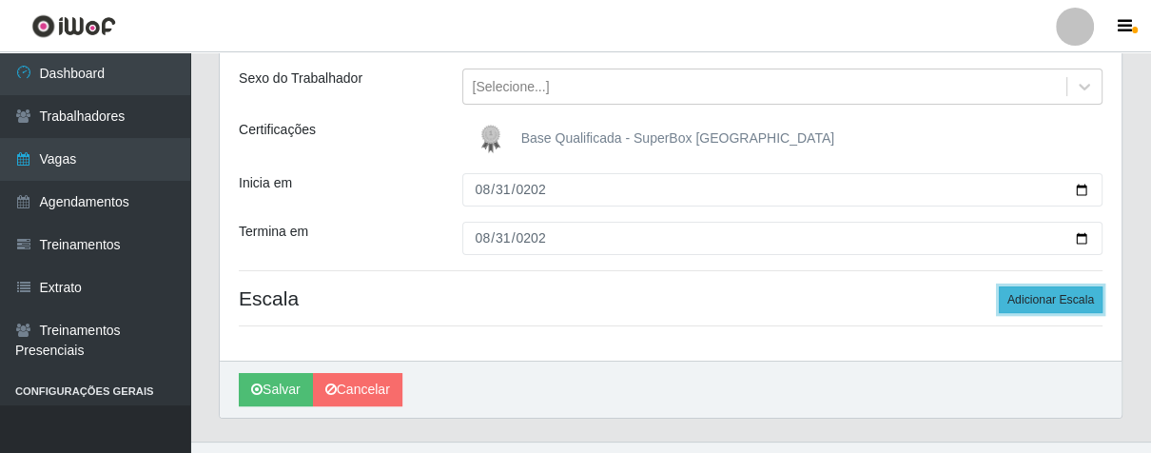
click at [1012, 295] on button "Adicionar Escala" at bounding box center [1051, 299] width 104 height 27
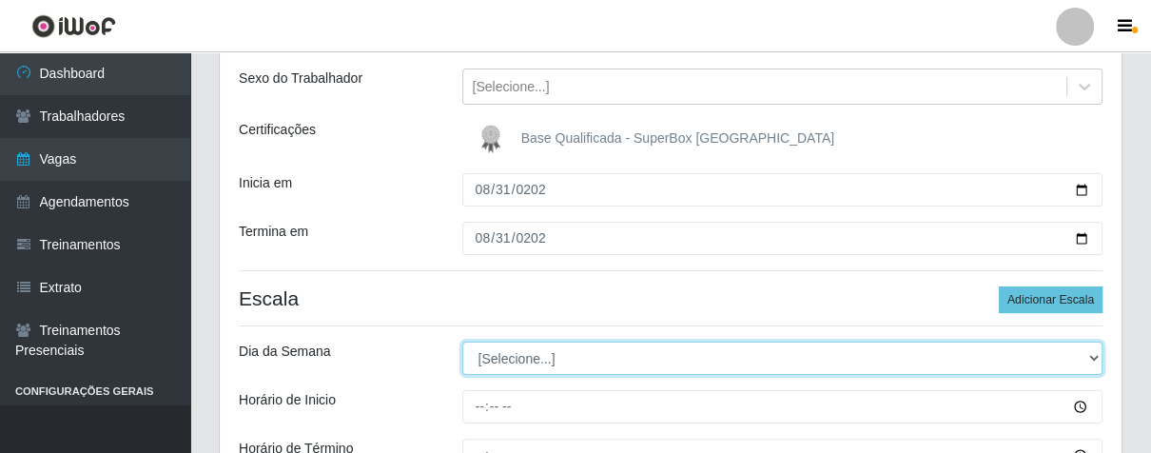
click at [572, 356] on select "[Selecione...] Segunda Terça Quarta Quinta Sexta Sábado Domingo" at bounding box center [782, 357] width 641 height 33
select select "0"
click at [462, 341] on select "[Selecione...] Segunda Terça Quarta Quinta Sexta Sábado Domingo" at bounding box center [782, 357] width 641 height 33
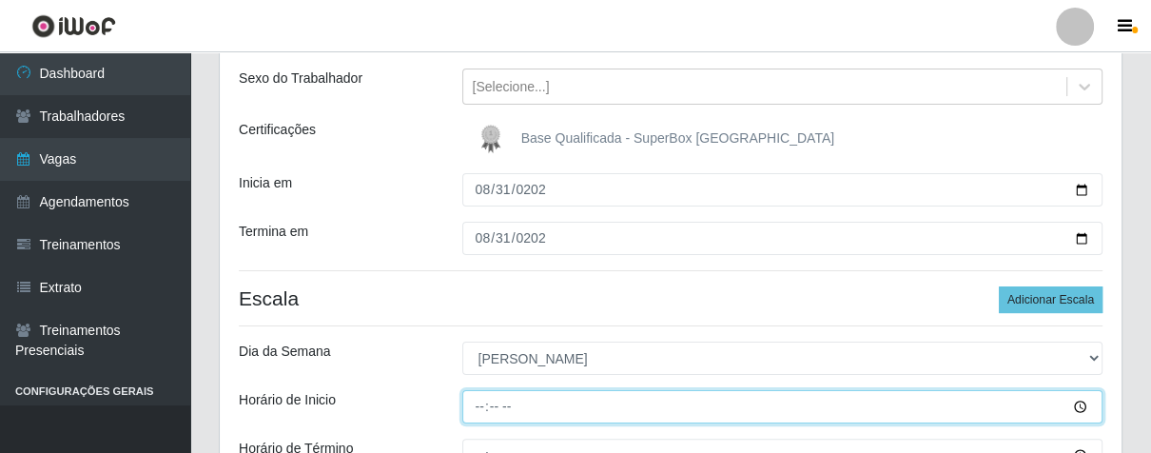
click at [474, 401] on input "Horário de Inicio" at bounding box center [782, 406] width 641 height 33
type input "13:00"
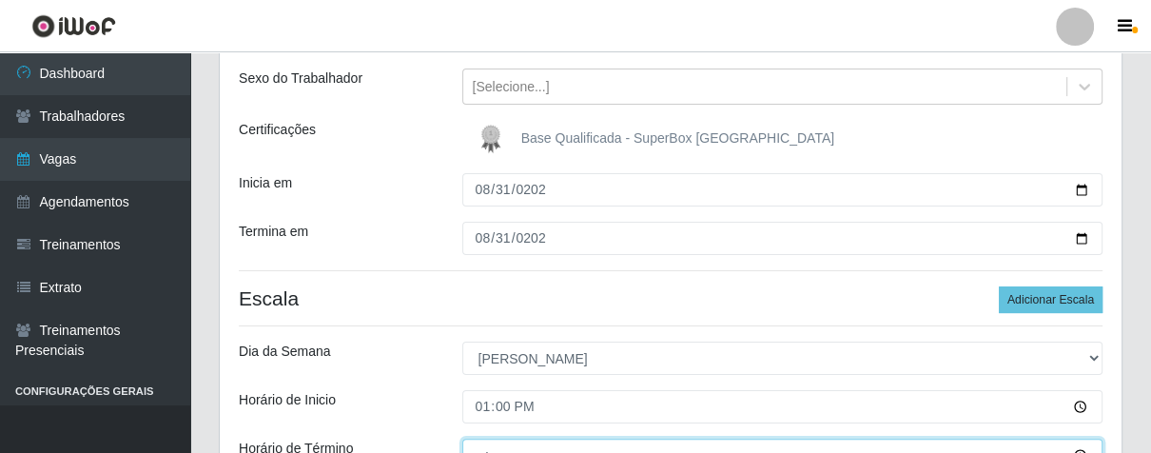
scroll to position [229, 0]
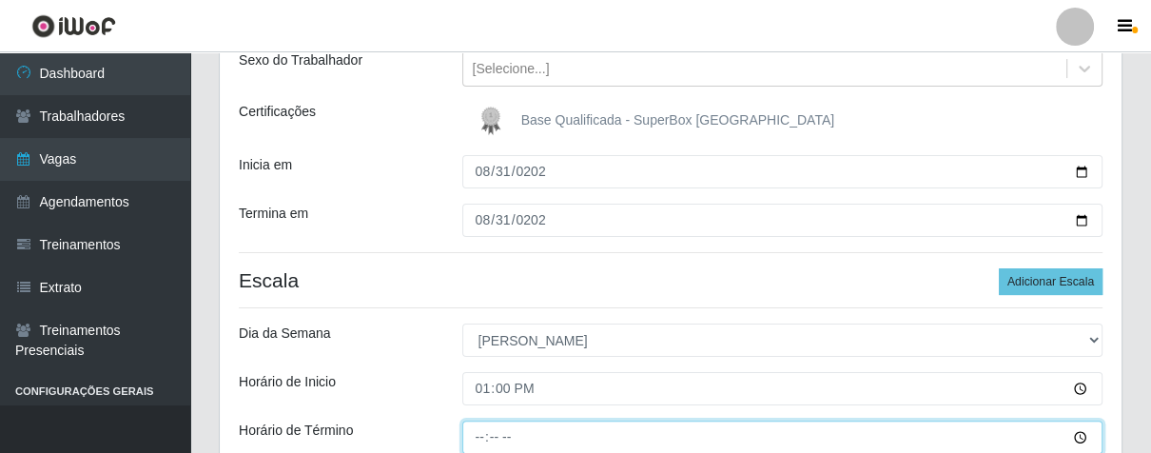
type input "19:00"
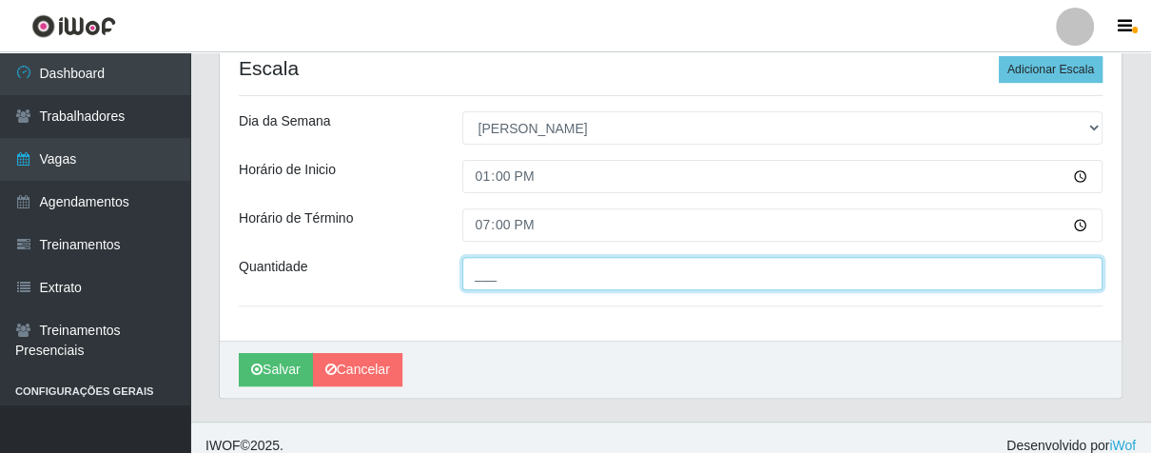
click at [516, 273] on input "___" at bounding box center [782, 273] width 641 height 33
type input "02_"
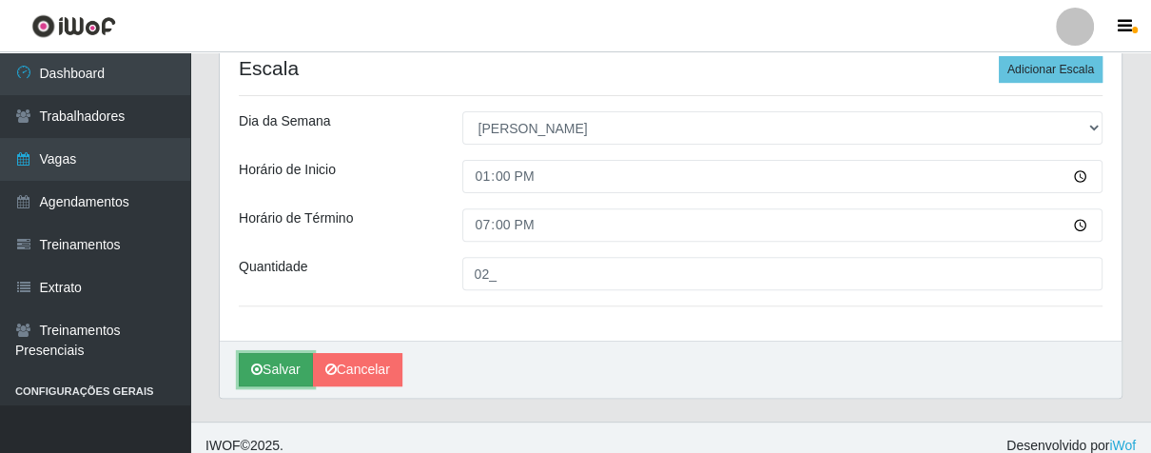
click at [279, 361] on button "Salvar" at bounding box center [276, 369] width 74 height 33
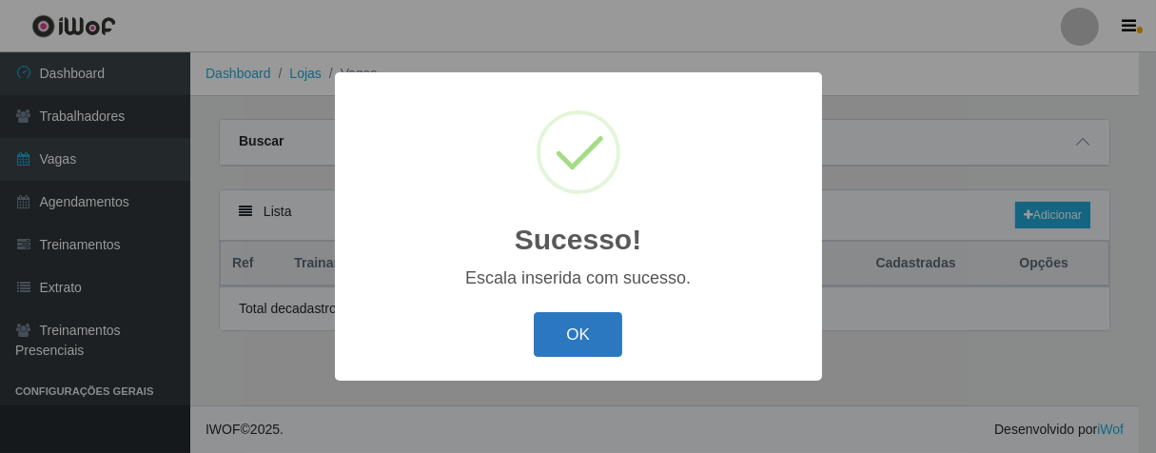
click at [571, 339] on button "OK" at bounding box center [578, 334] width 88 height 45
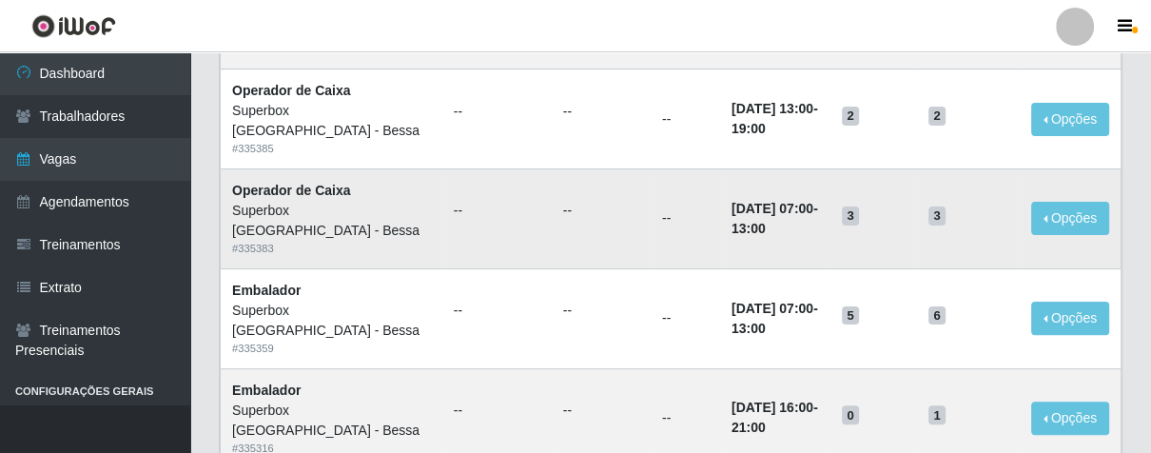
scroll to position [211, 0]
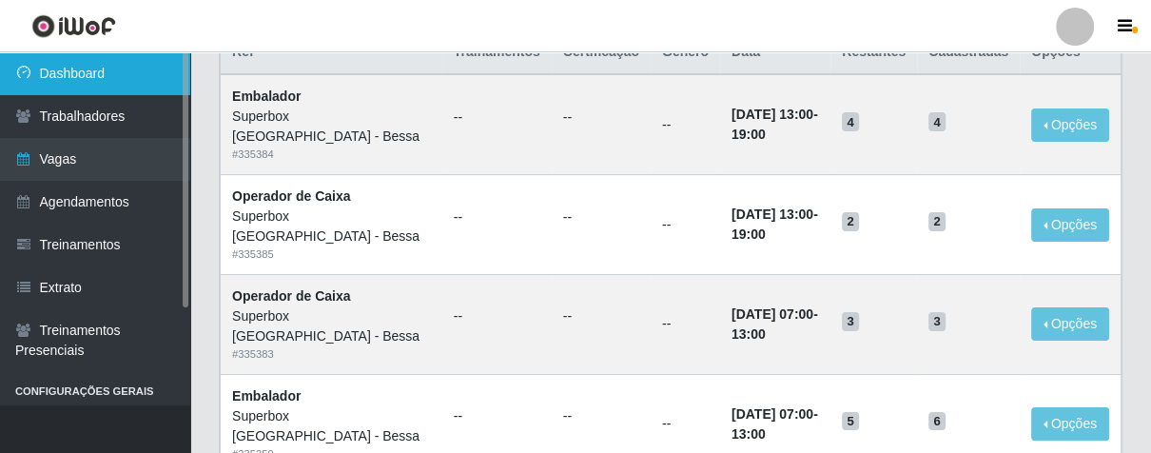
click at [76, 65] on link "Dashboard" at bounding box center [95, 73] width 190 height 43
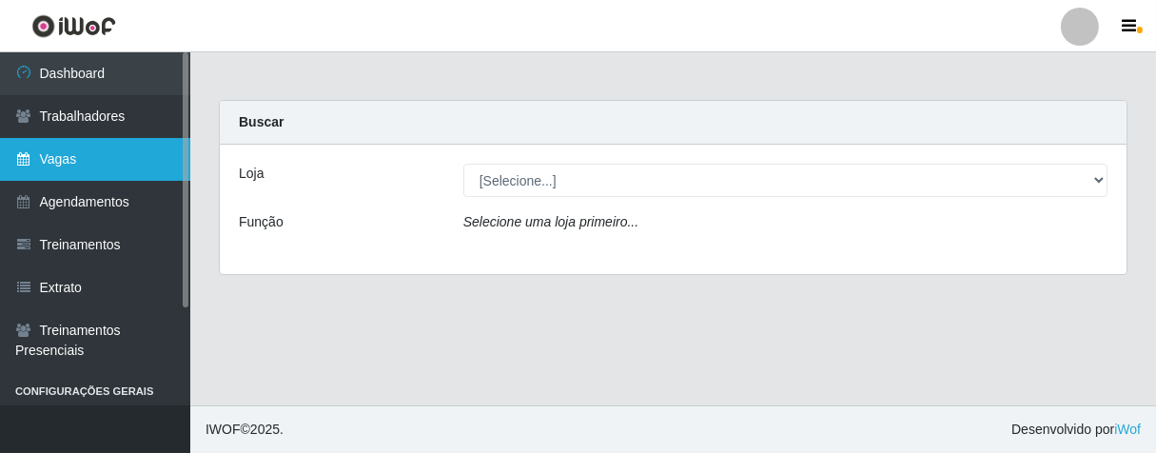
click at [112, 143] on link "Vagas" at bounding box center [95, 159] width 190 height 43
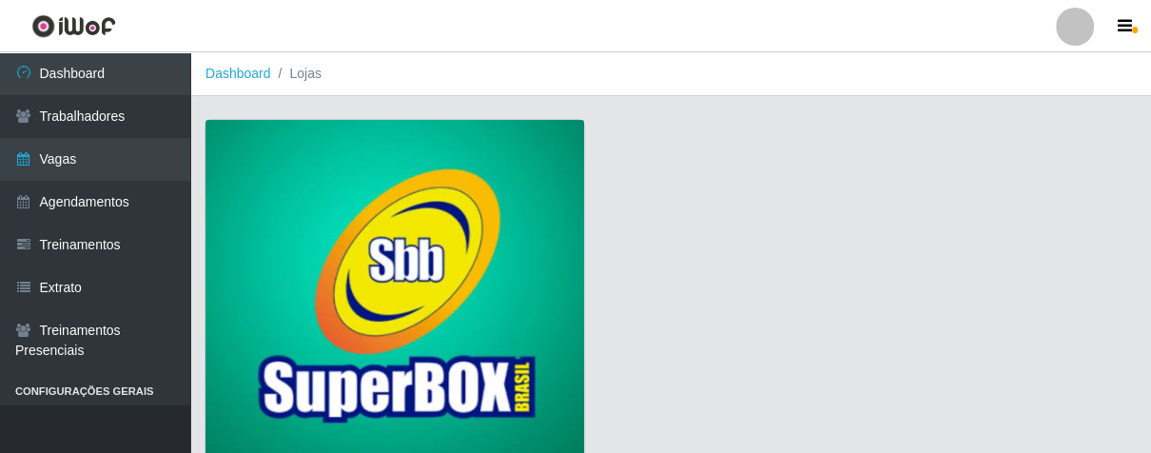
scroll to position [145, 0]
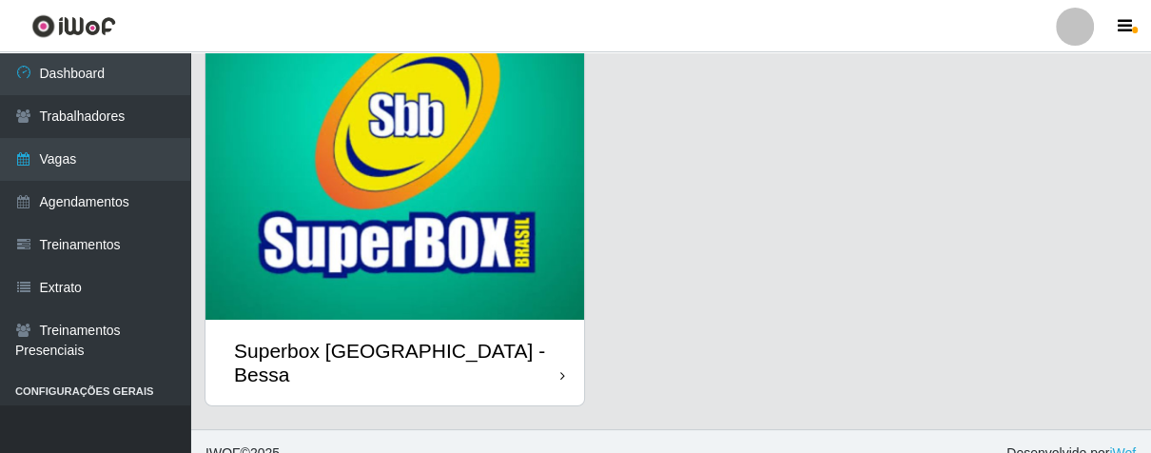
click at [539, 356] on div "Superbox [GEOGRAPHIC_DATA] - Bessa" at bounding box center [394, 363] width 379 height 86
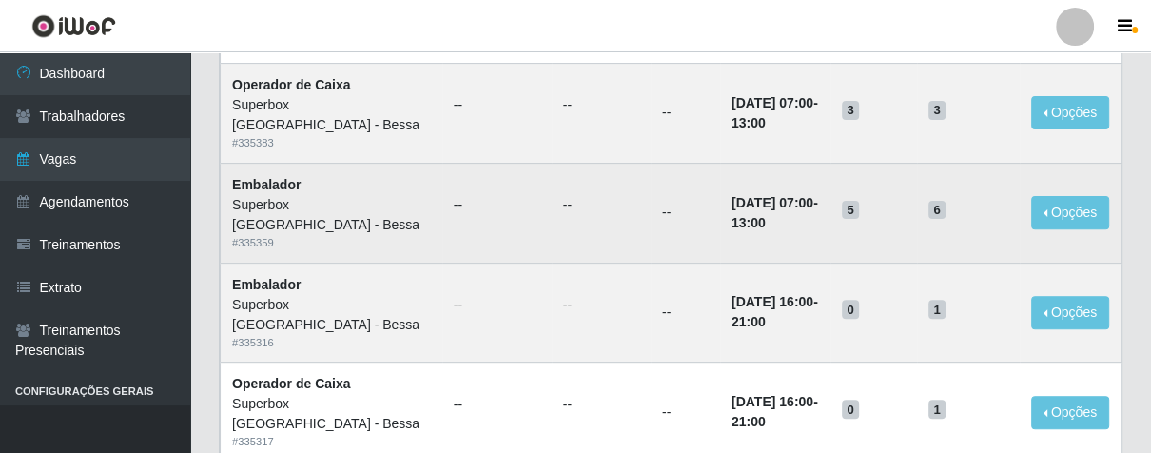
scroll to position [211, 0]
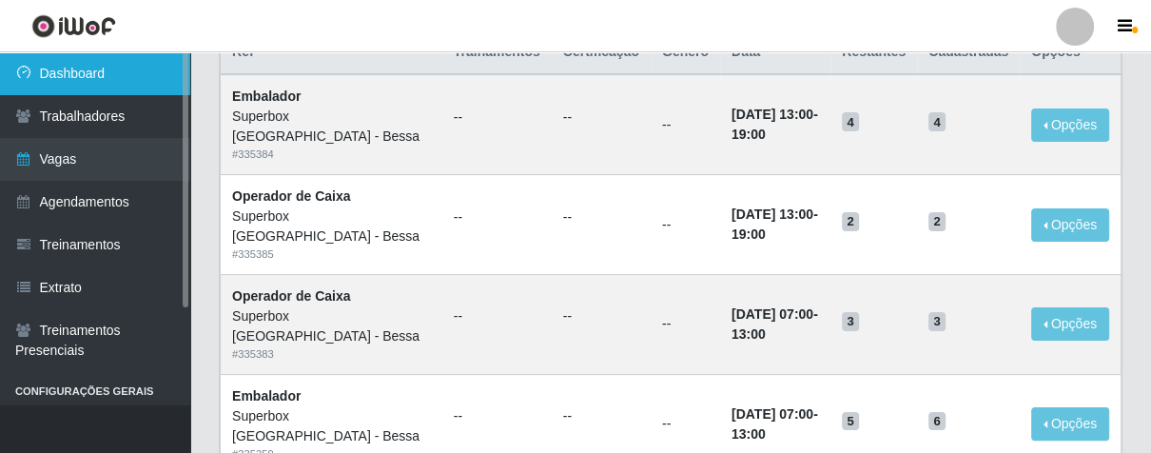
click at [68, 71] on link "Dashboard" at bounding box center [95, 73] width 190 height 43
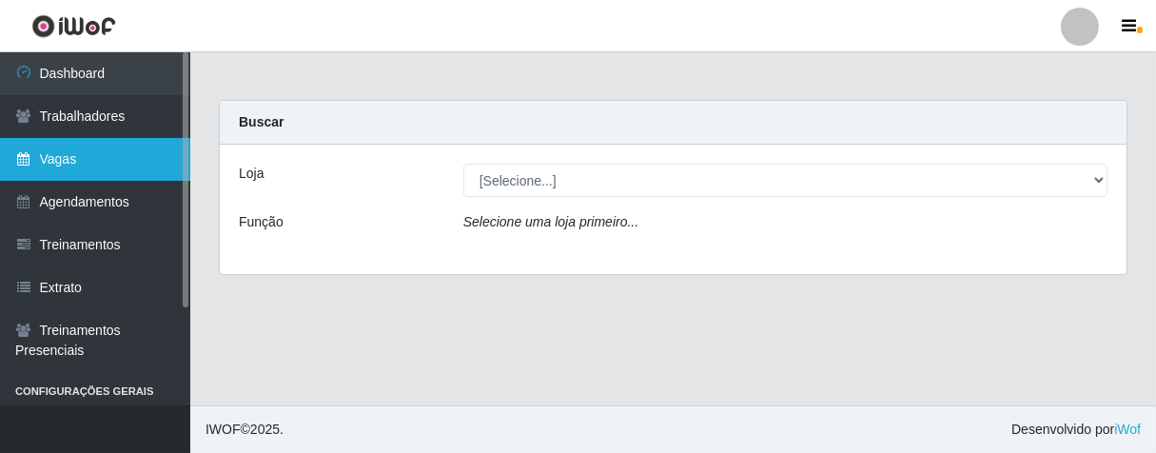
click at [129, 163] on link "Vagas" at bounding box center [95, 159] width 190 height 43
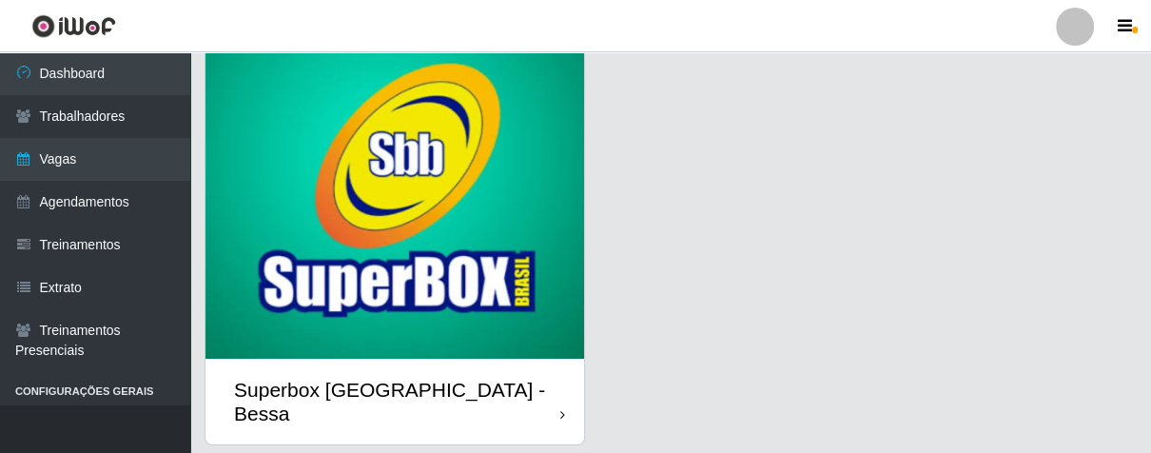
scroll to position [145, 0]
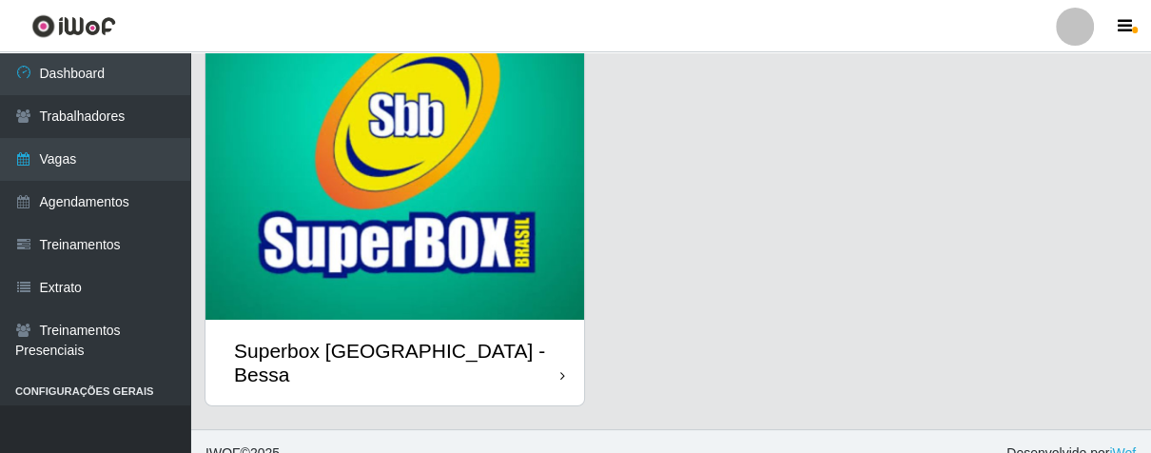
click at [558, 361] on div "Superbox [GEOGRAPHIC_DATA] - Bessa" at bounding box center [394, 363] width 379 height 86
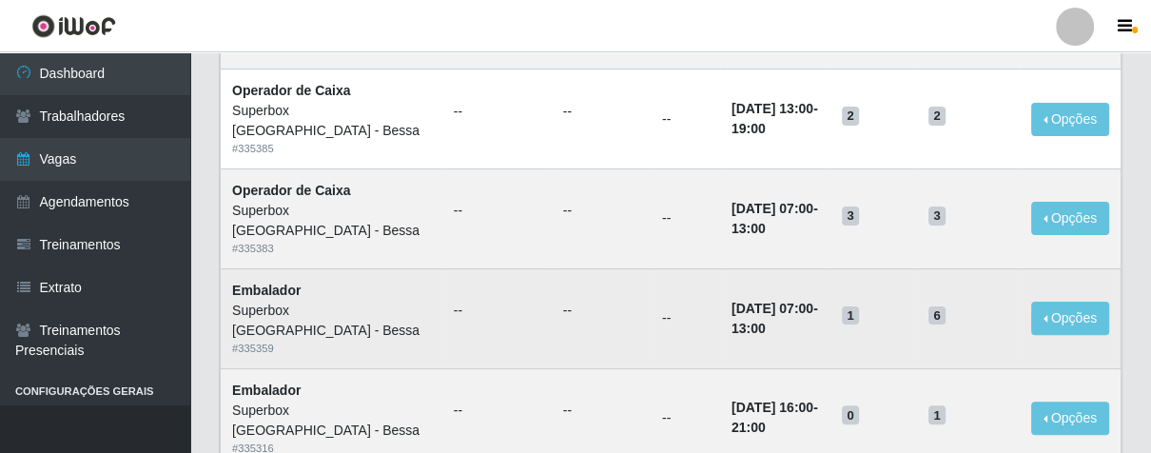
scroll to position [211, 0]
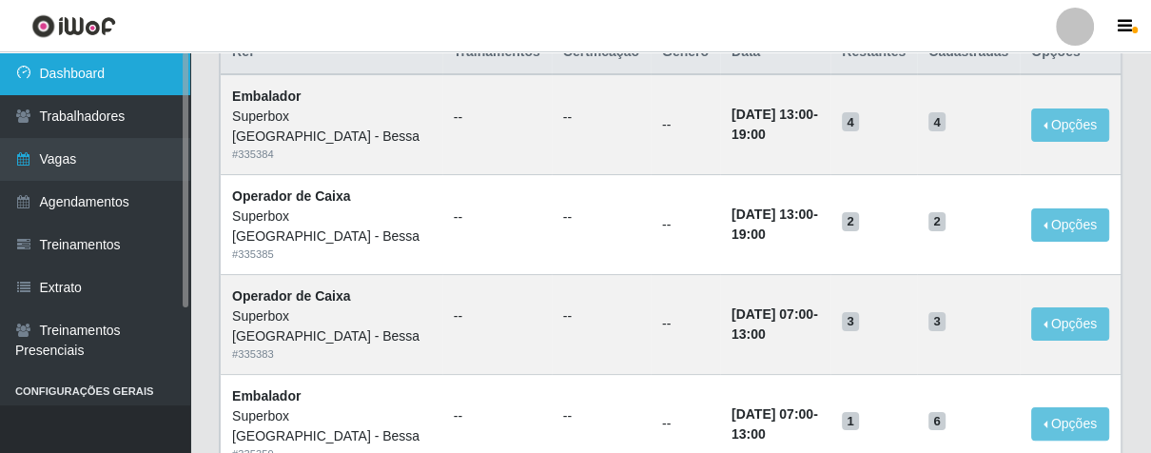
click at [93, 84] on link "Dashboard" at bounding box center [95, 73] width 190 height 43
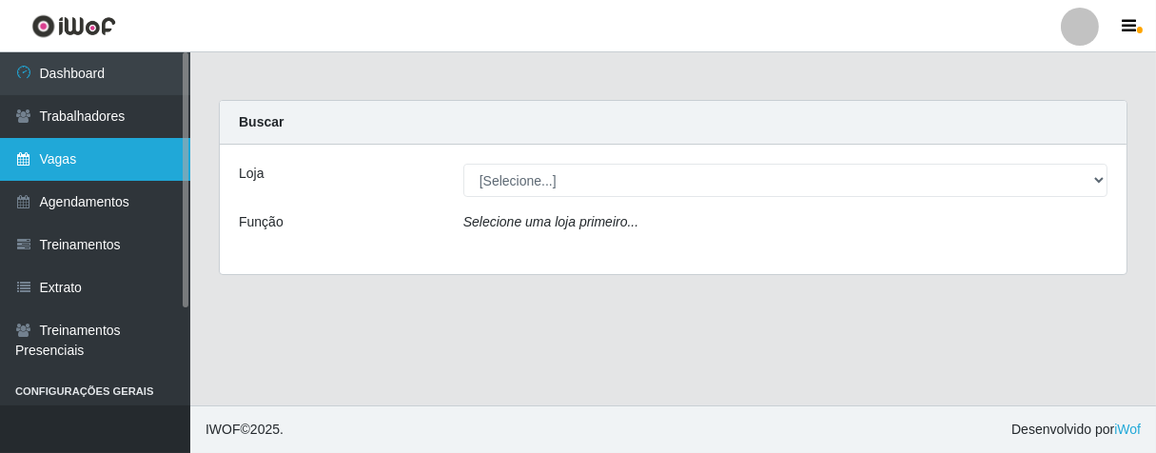
click at [104, 173] on link "Vagas" at bounding box center [95, 159] width 190 height 43
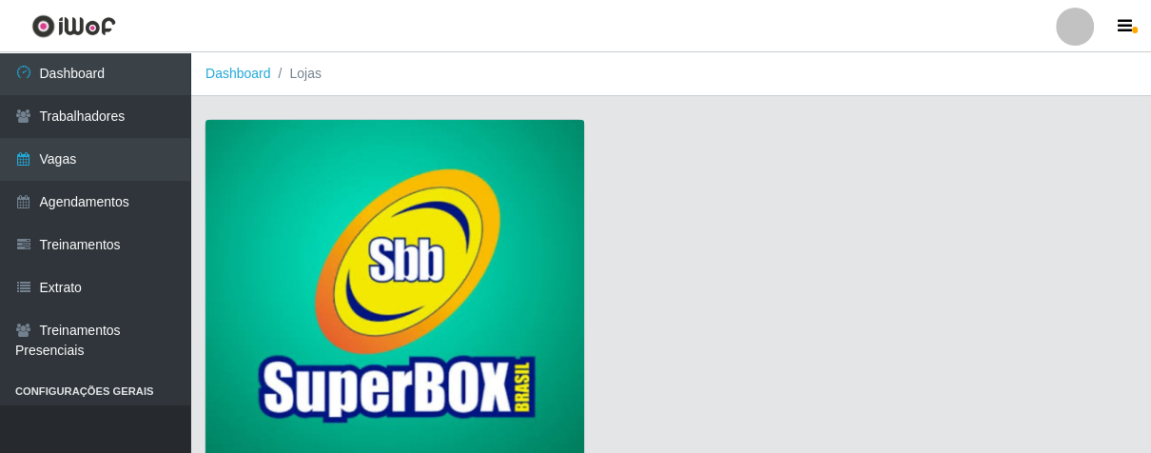
scroll to position [145, 0]
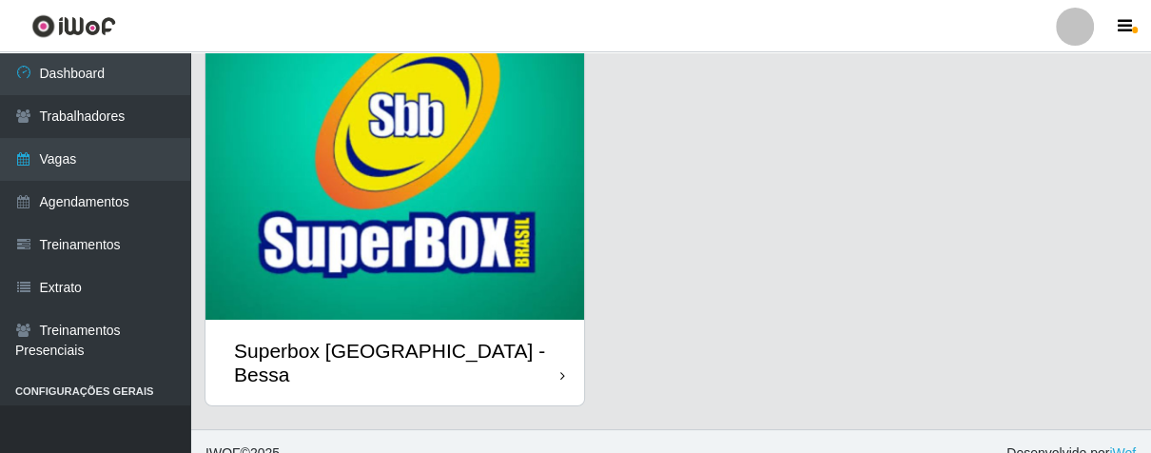
click at [553, 341] on div "Superbox [GEOGRAPHIC_DATA] - Bessa" at bounding box center [394, 363] width 379 height 86
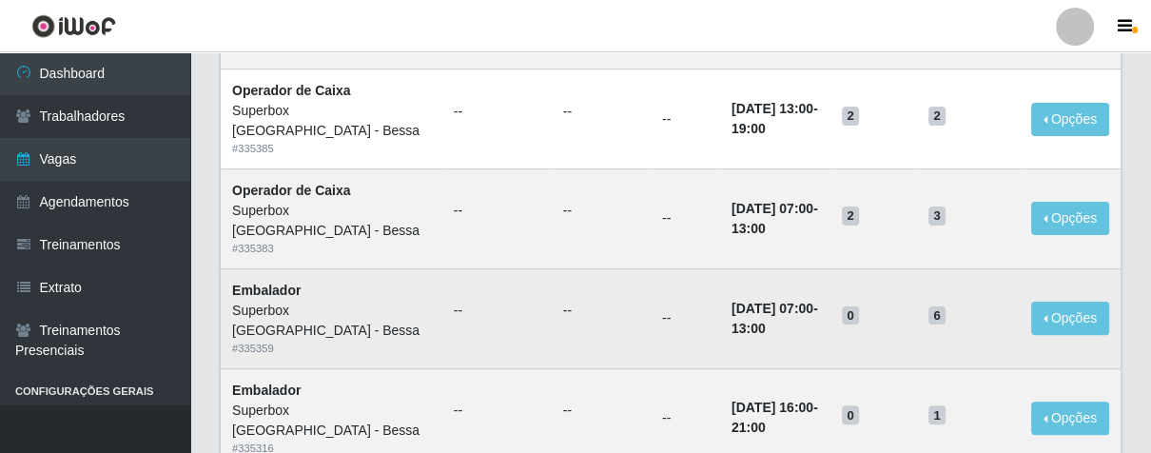
scroll to position [211, 0]
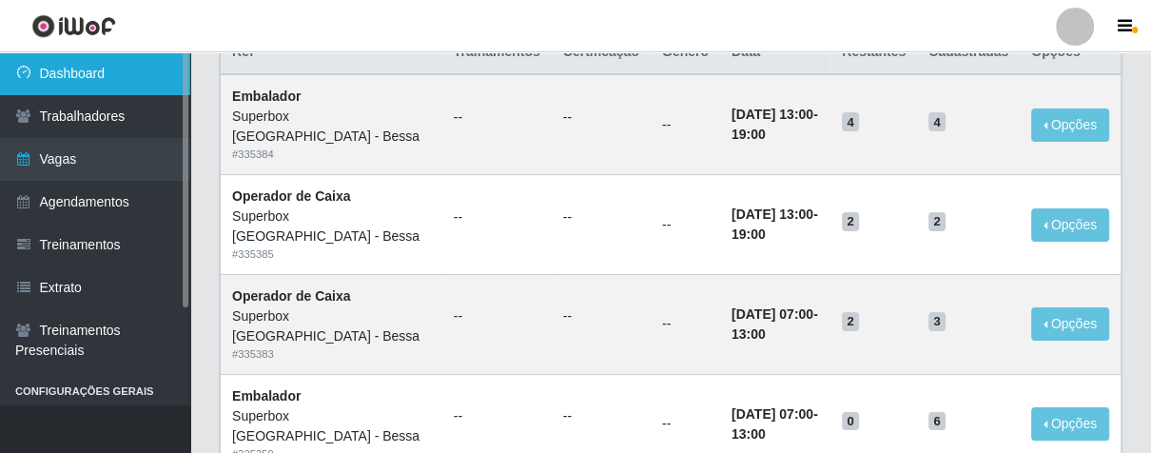
click at [129, 61] on link "Dashboard" at bounding box center [95, 73] width 190 height 43
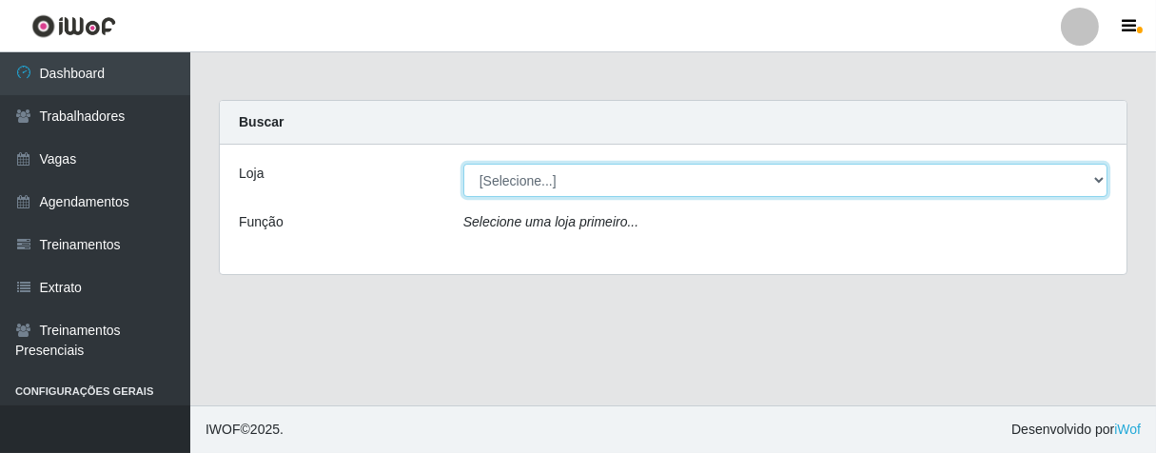
click at [591, 189] on select "[Selecione...] Superbox [GEOGRAPHIC_DATA] - Bessa" at bounding box center [785, 180] width 644 height 33
click at [463, 164] on select "[Selecione...] Superbox [GEOGRAPHIC_DATA] - Bessa" at bounding box center [785, 180] width 644 height 33
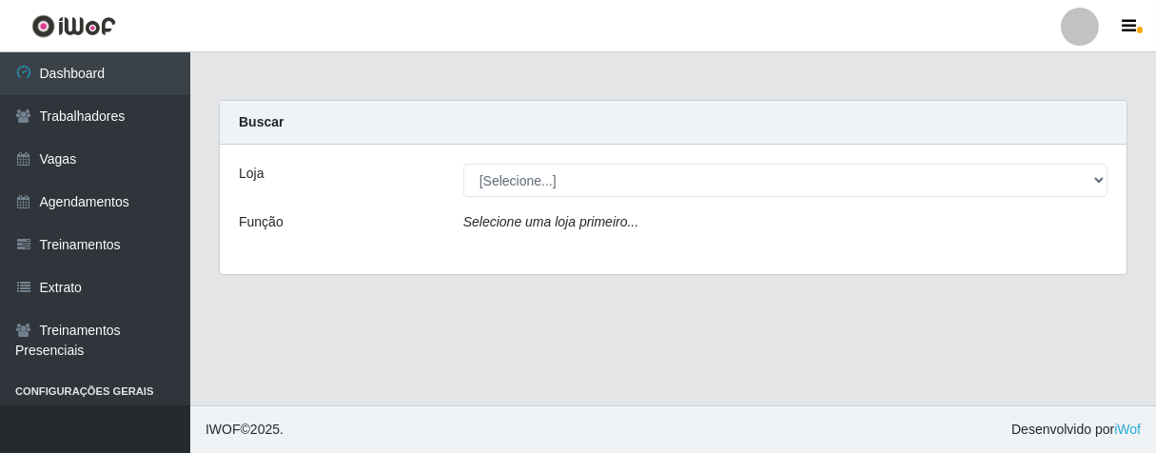
click at [577, 221] on icon "Selecione uma loja primeiro..." at bounding box center [550, 221] width 175 height 15
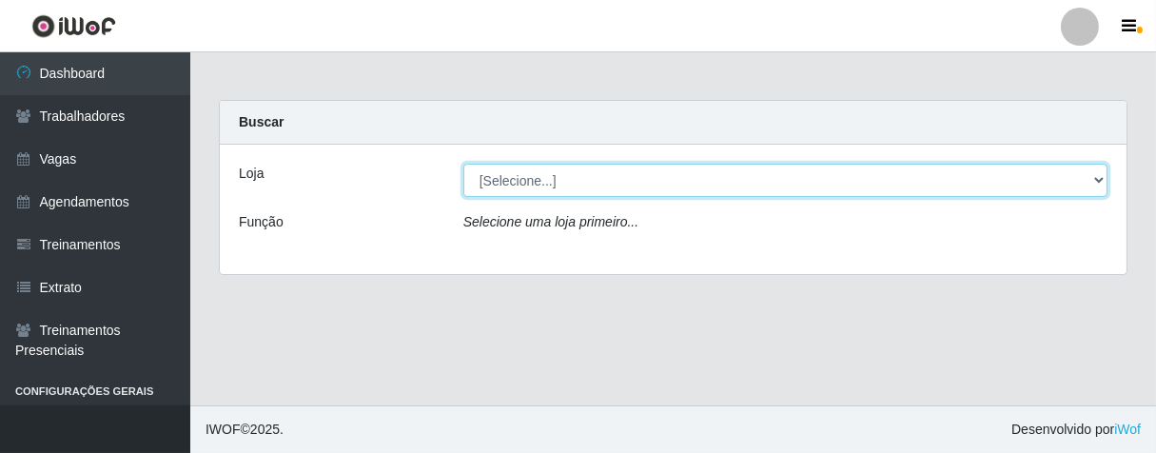
click at [595, 185] on select "[Selecione...] Superbox [GEOGRAPHIC_DATA] - Bessa" at bounding box center [785, 180] width 644 height 33
select select "206"
click at [463, 164] on select "[Selecione...] Superbox [GEOGRAPHIC_DATA] - Bessa" at bounding box center [785, 180] width 644 height 33
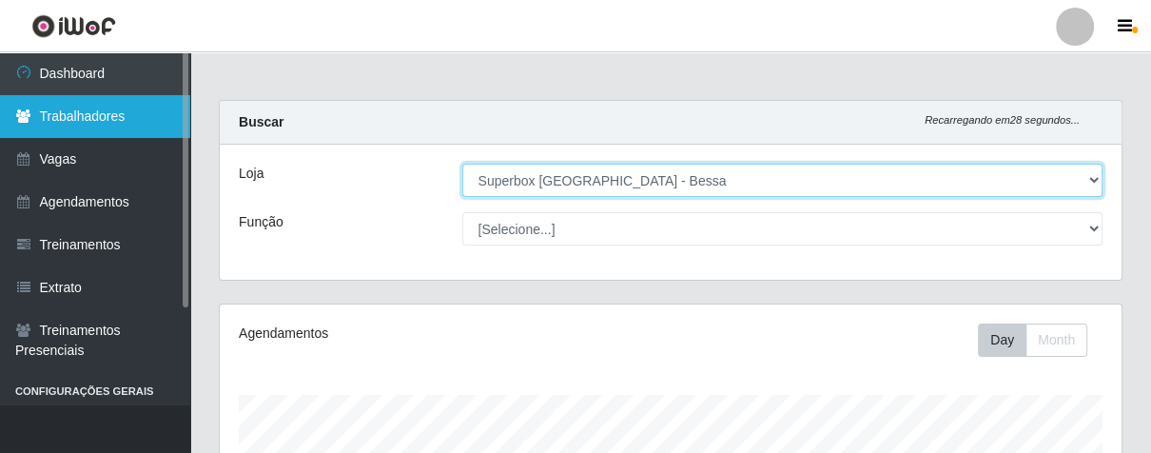
scroll to position [394, 901]
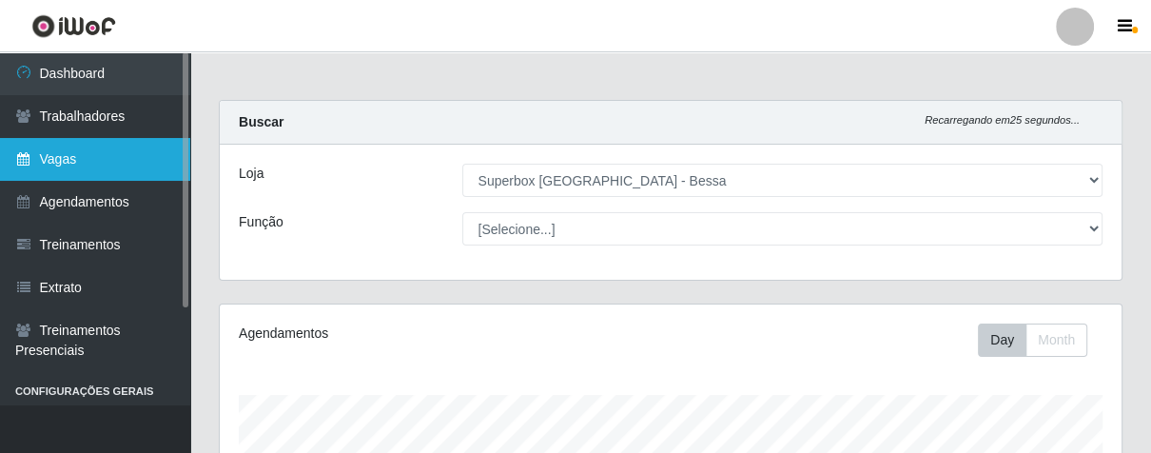
click at [119, 163] on link "Vagas" at bounding box center [95, 159] width 190 height 43
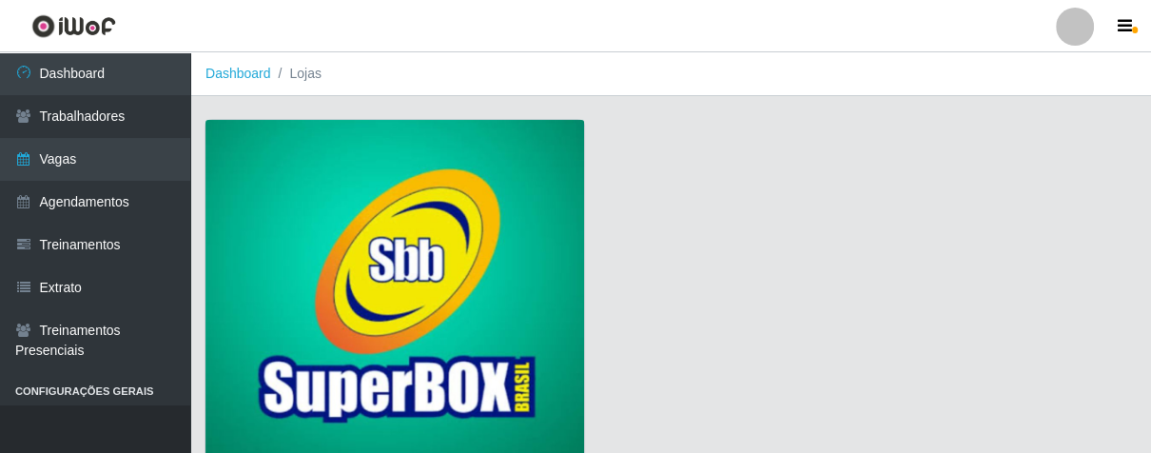
scroll to position [145, 0]
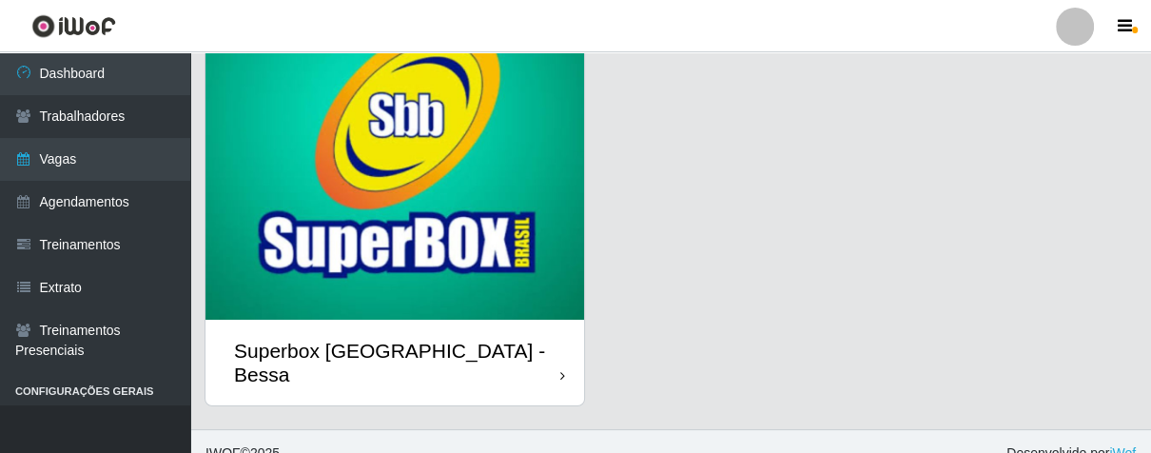
click at [555, 330] on div "Superbox [GEOGRAPHIC_DATA] - Bessa" at bounding box center [394, 363] width 379 height 86
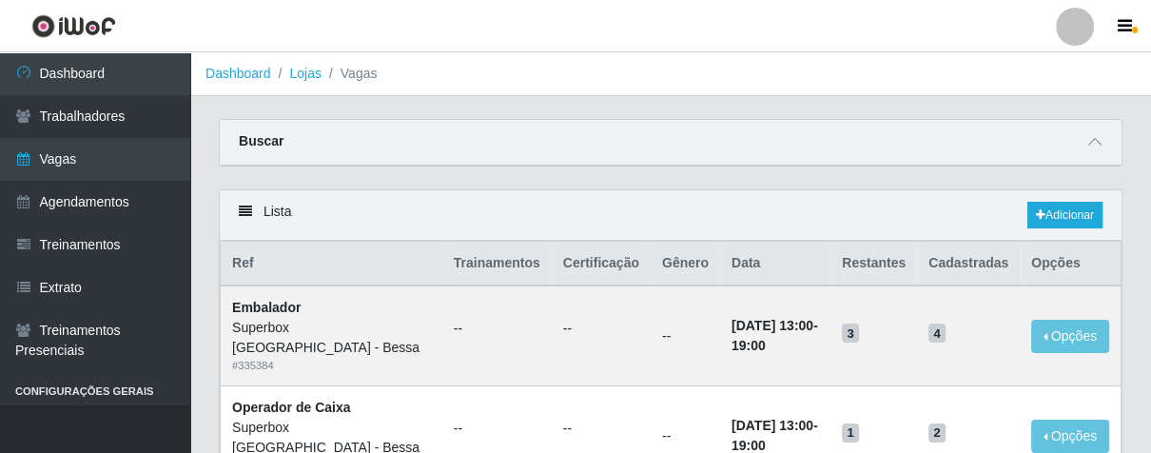
scroll to position [211, 0]
